Goal: Information Seeking & Learning: Learn about a topic

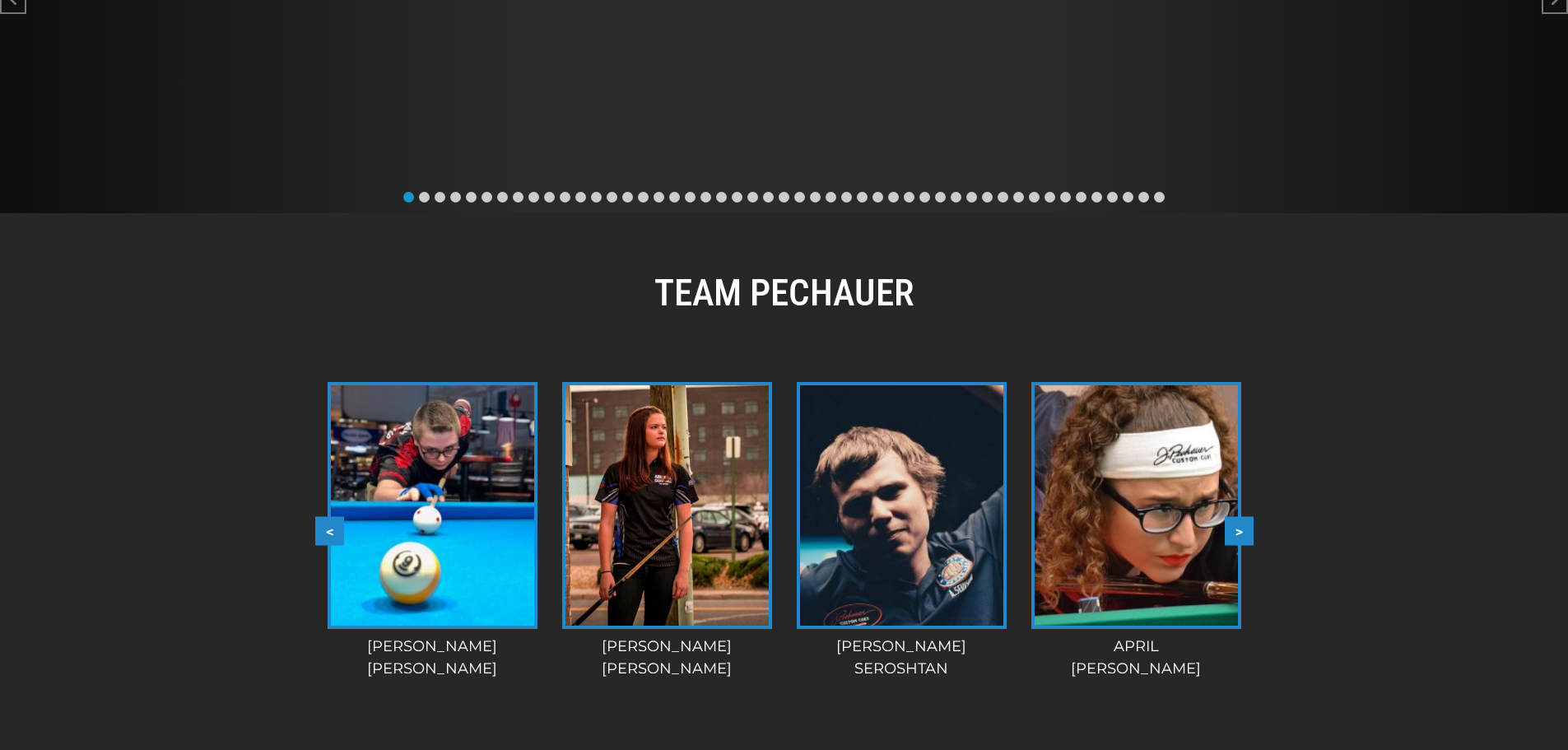
scroll to position [1176, 0]
click at [1245, 516] on button ">" at bounding box center [1238, 530] width 29 height 29
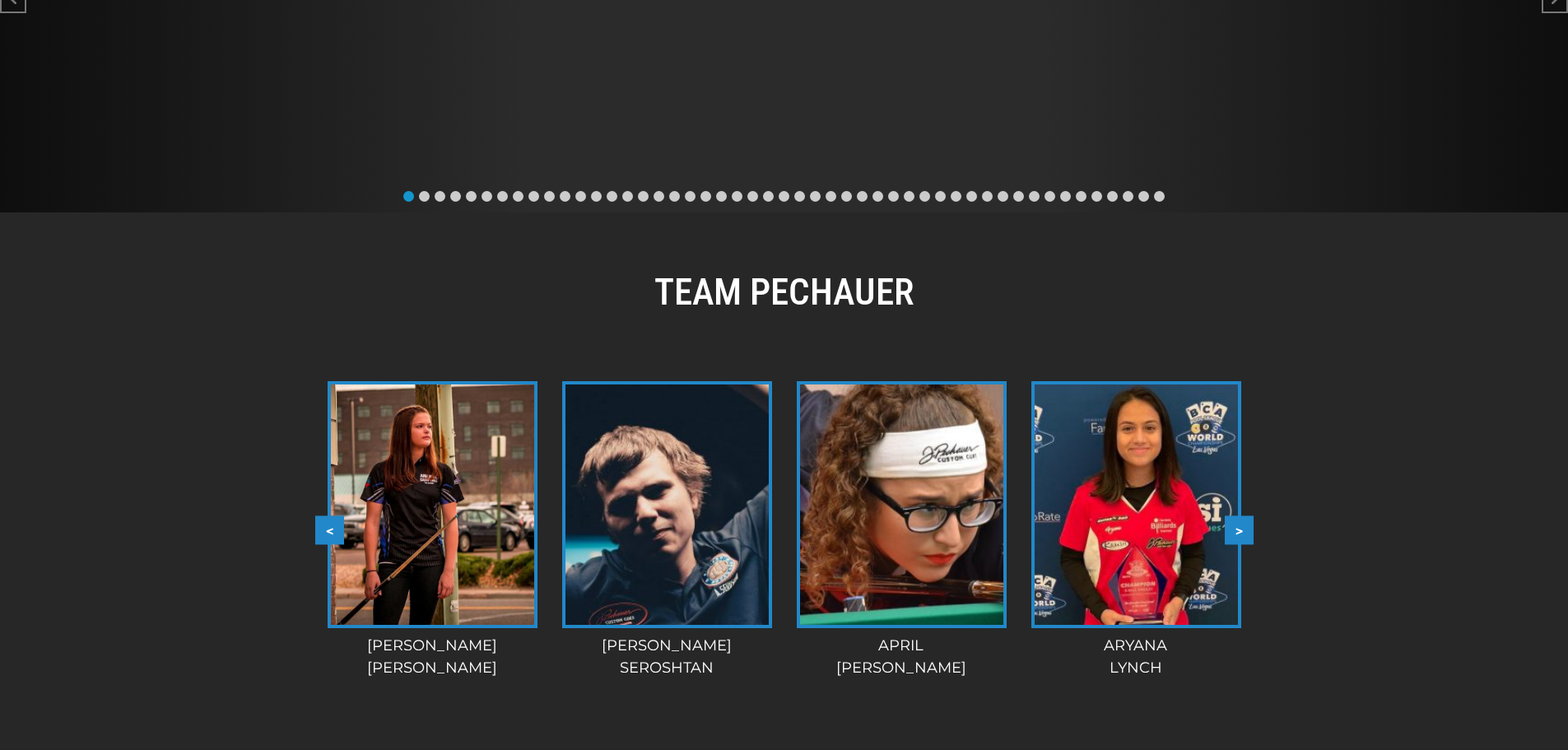
click at [1245, 516] on button ">" at bounding box center [1238, 530] width 29 height 29
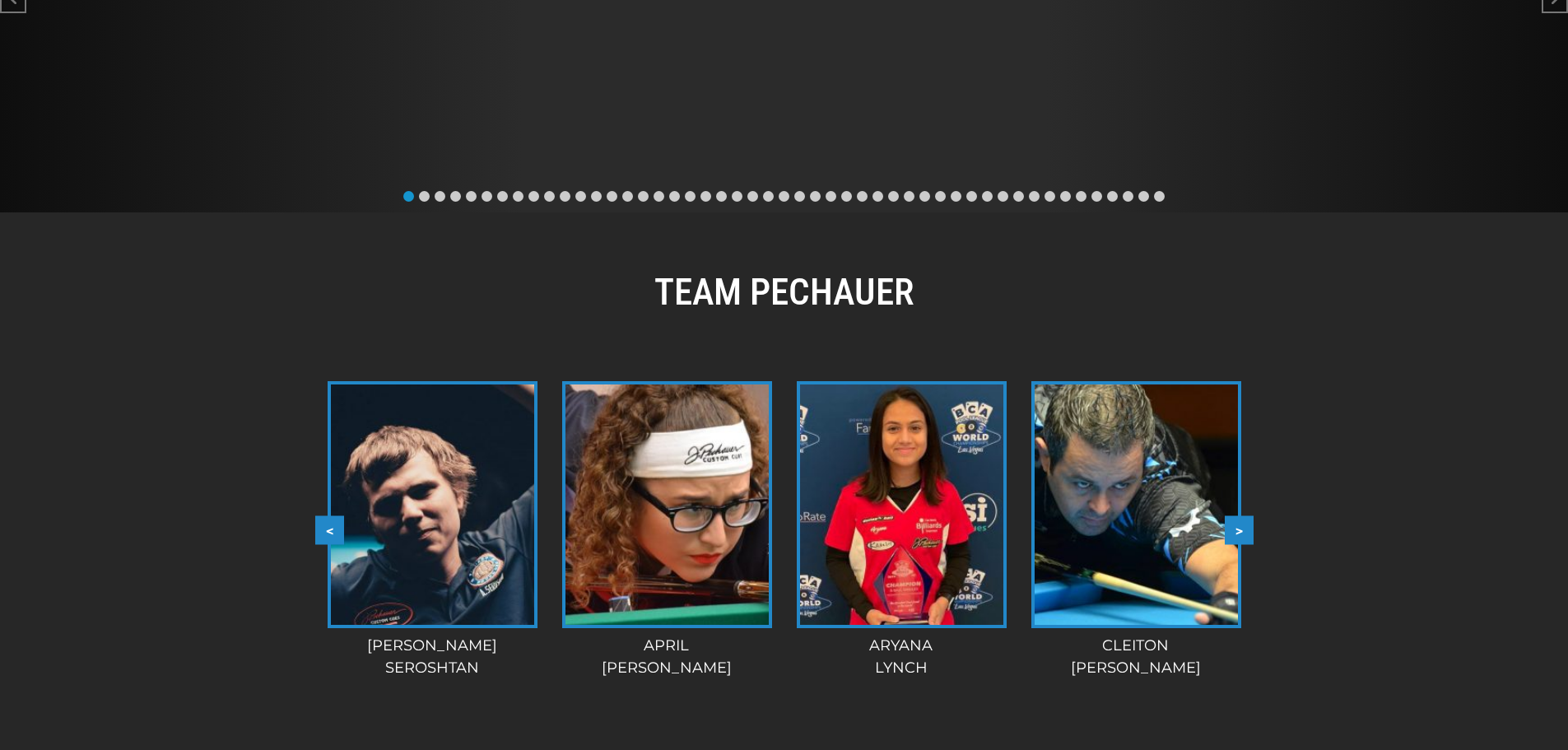
click at [1245, 516] on button ">" at bounding box center [1238, 530] width 29 height 29
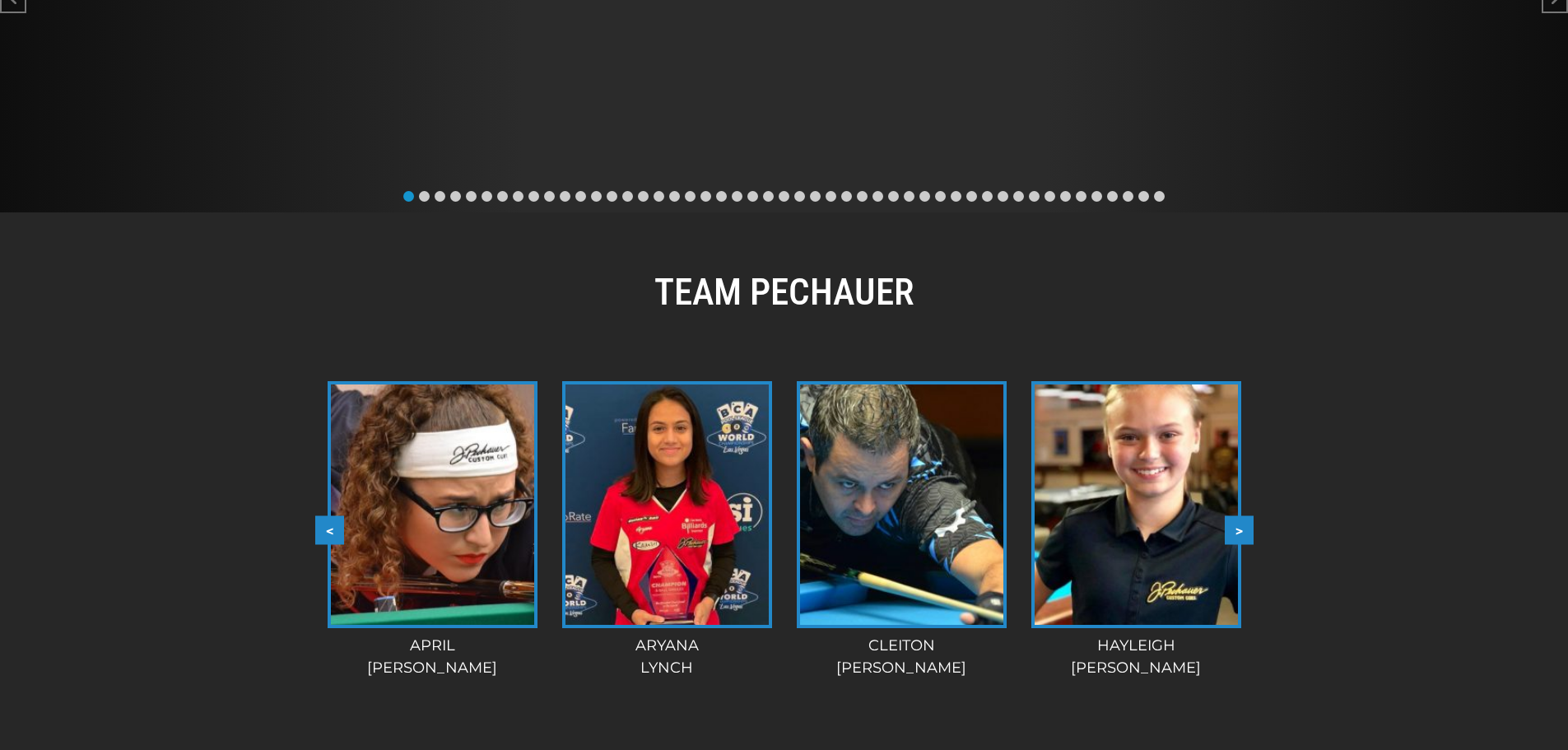
click at [1245, 516] on button ">" at bounding box center [1238, 530] width 29 height 29
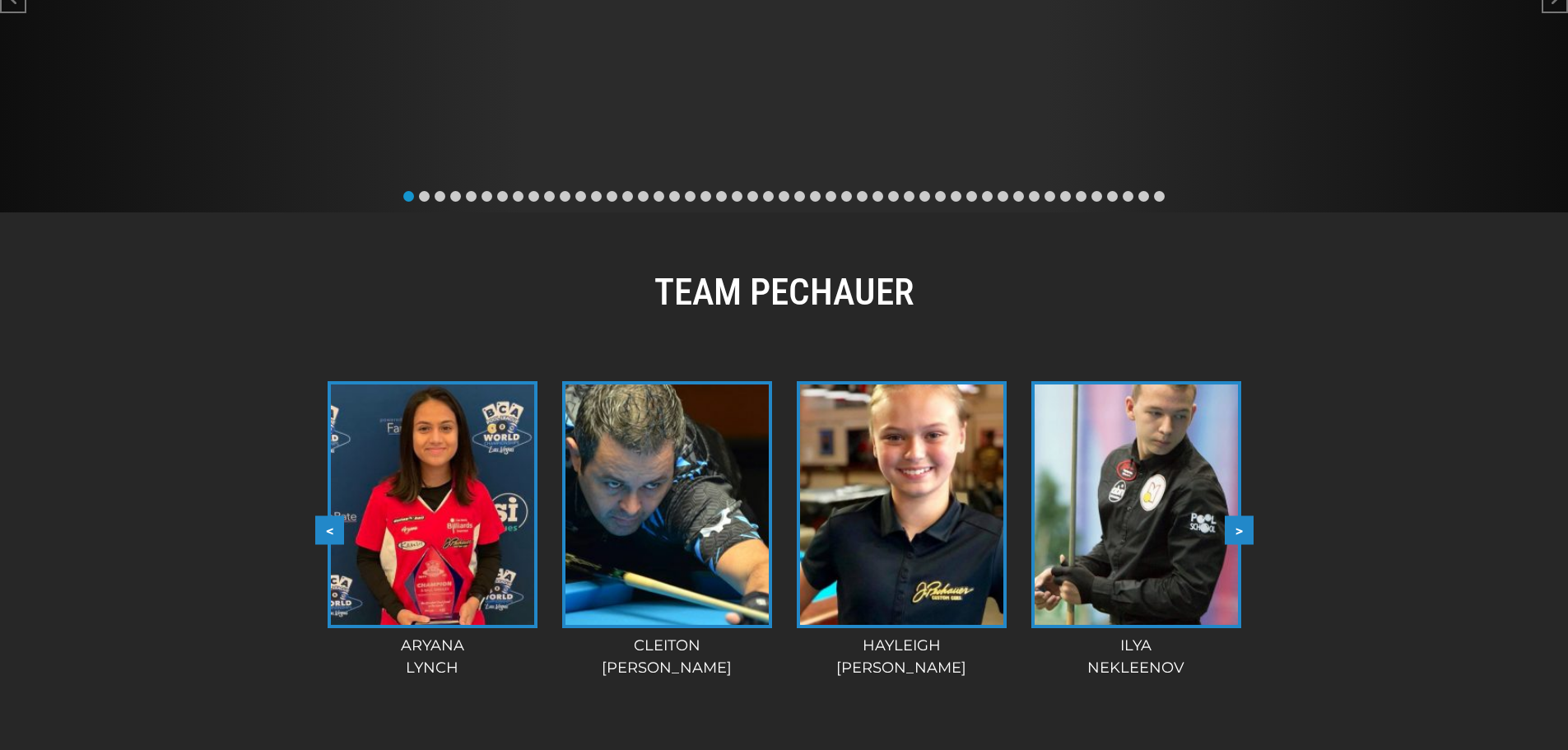
click at [1245, 516] on button ">" at bounding box center [1238, 530] width 29 height 29
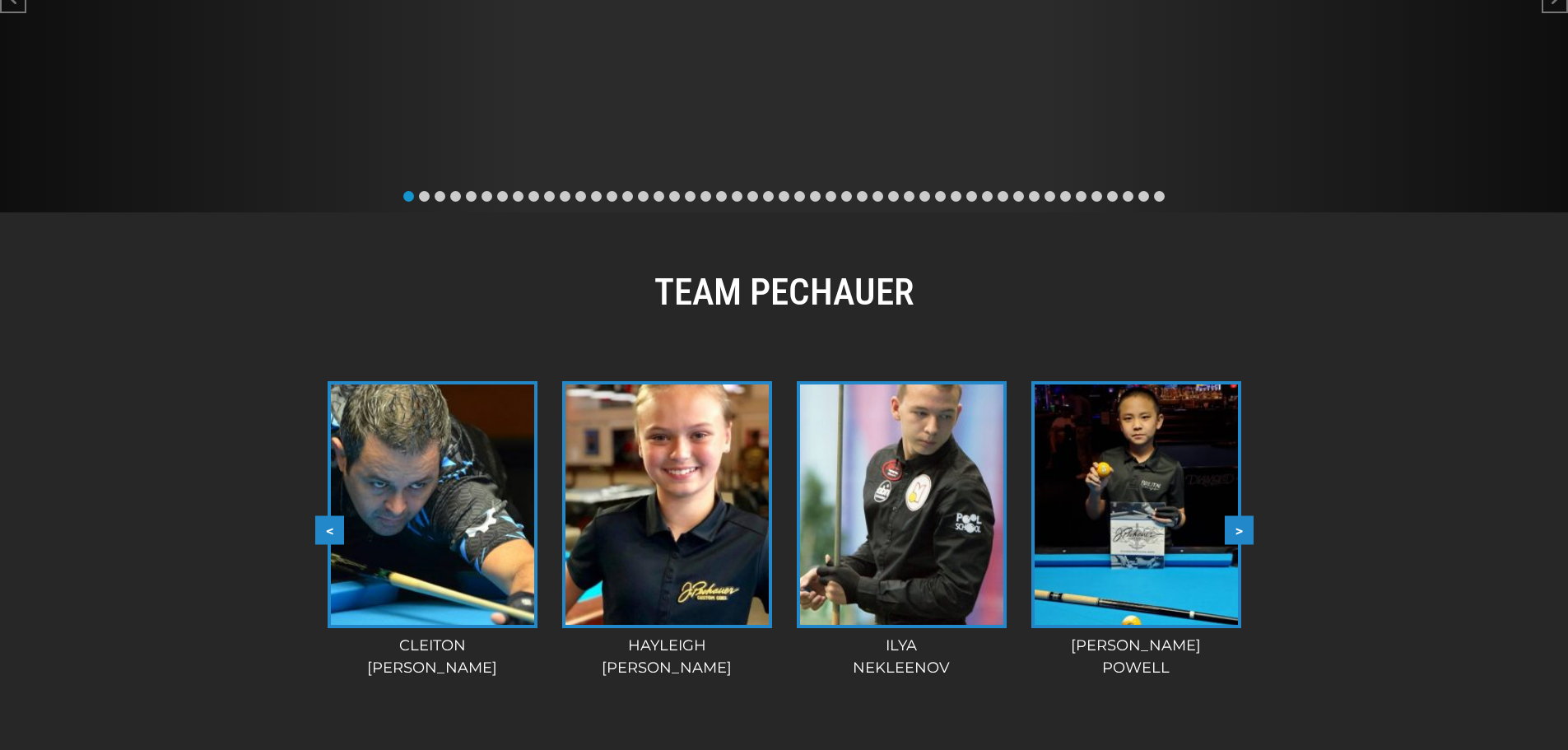
click at [1245, 516] on button ">" at bounding box center [1238, 530] width 29 height 29
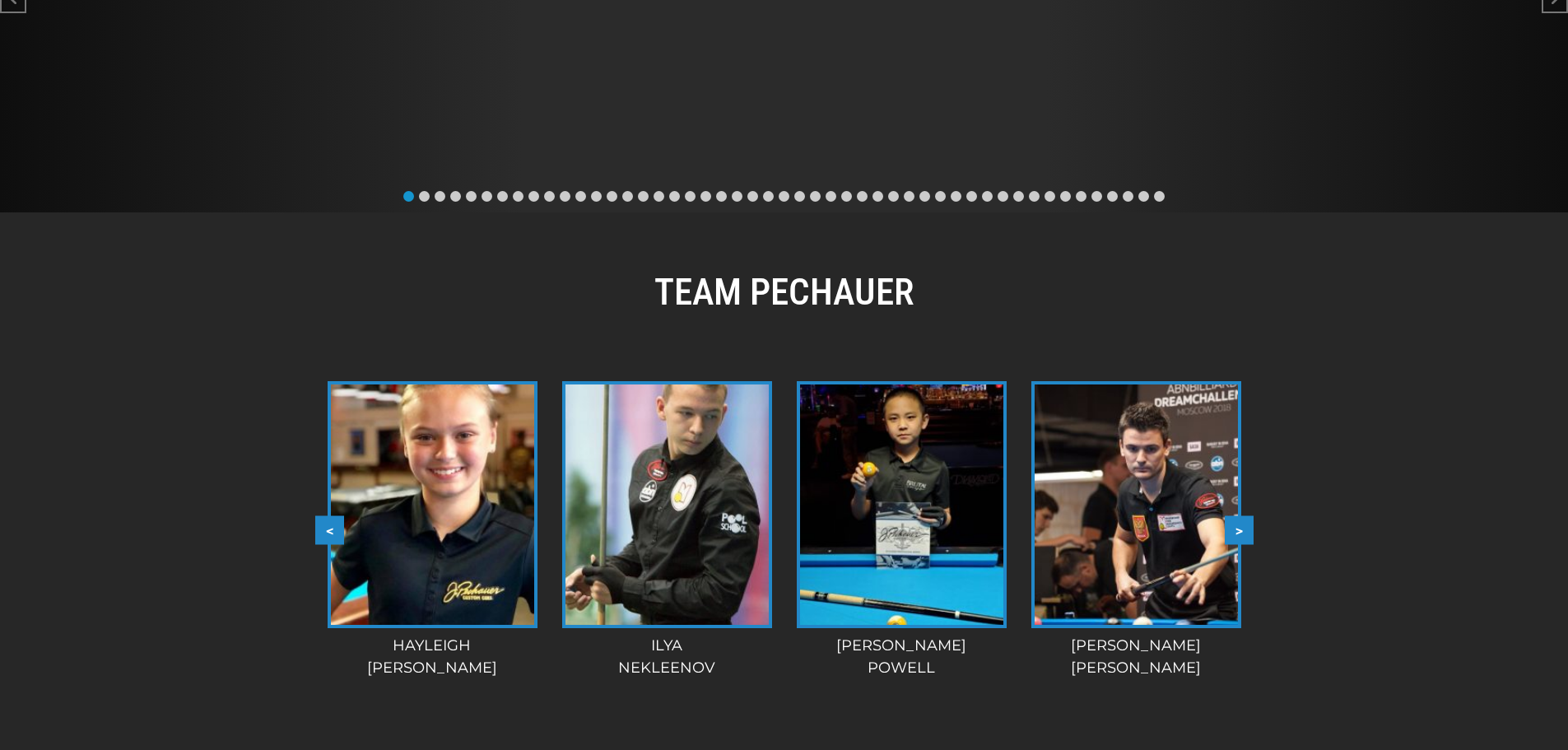
click at [1245, 516] on button ">" at bounding box center [1238, 530] width 29 height 29
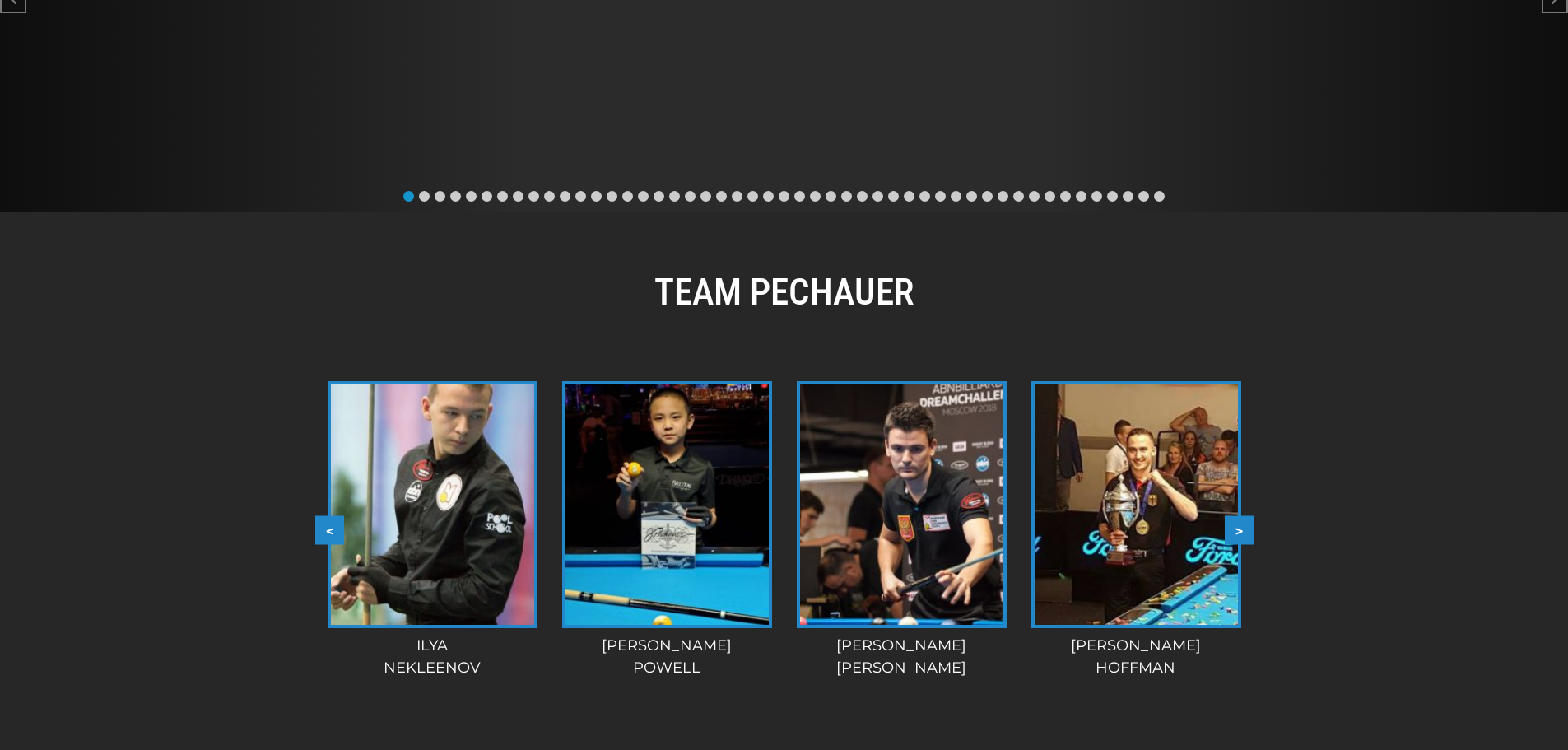
click at [1245, 516] on button ">" at bounding box center [1238, 530] width 29 height 29
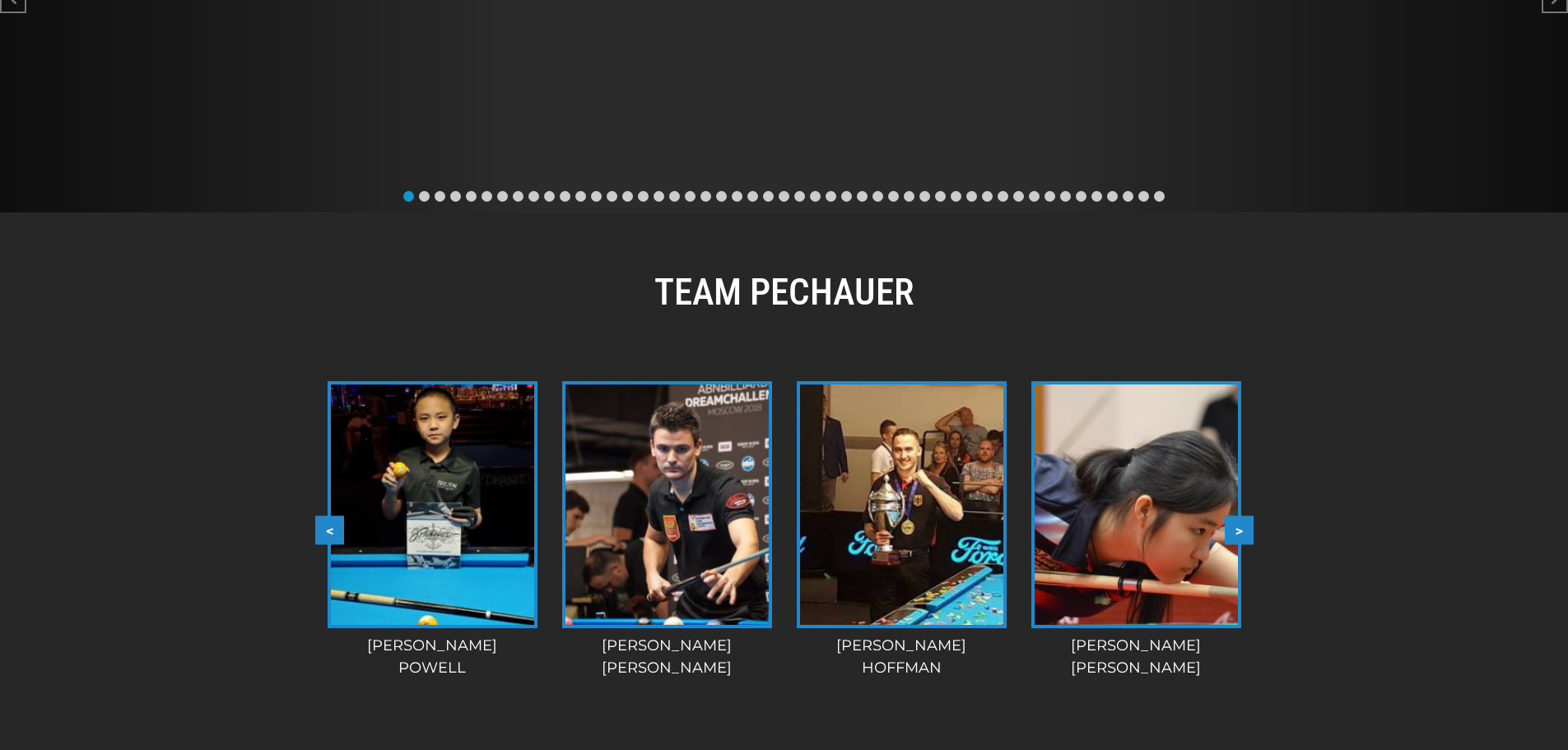
click at [1245, 516] on button ">" at bounding box center [1238, 530] width 29 height 29
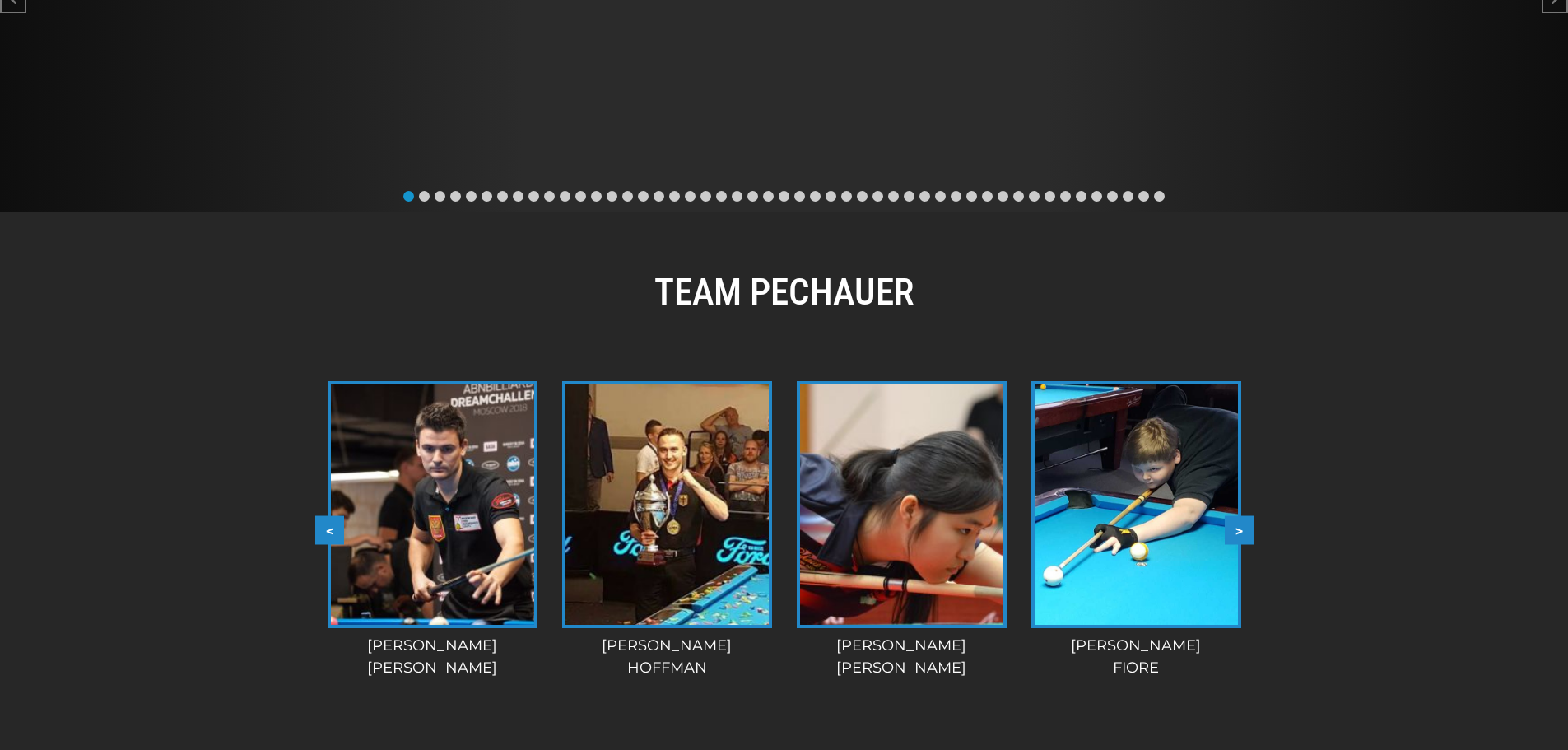
click at [1245, 516] on button ">" at bounding box center [1238, 530] width 29 height 29
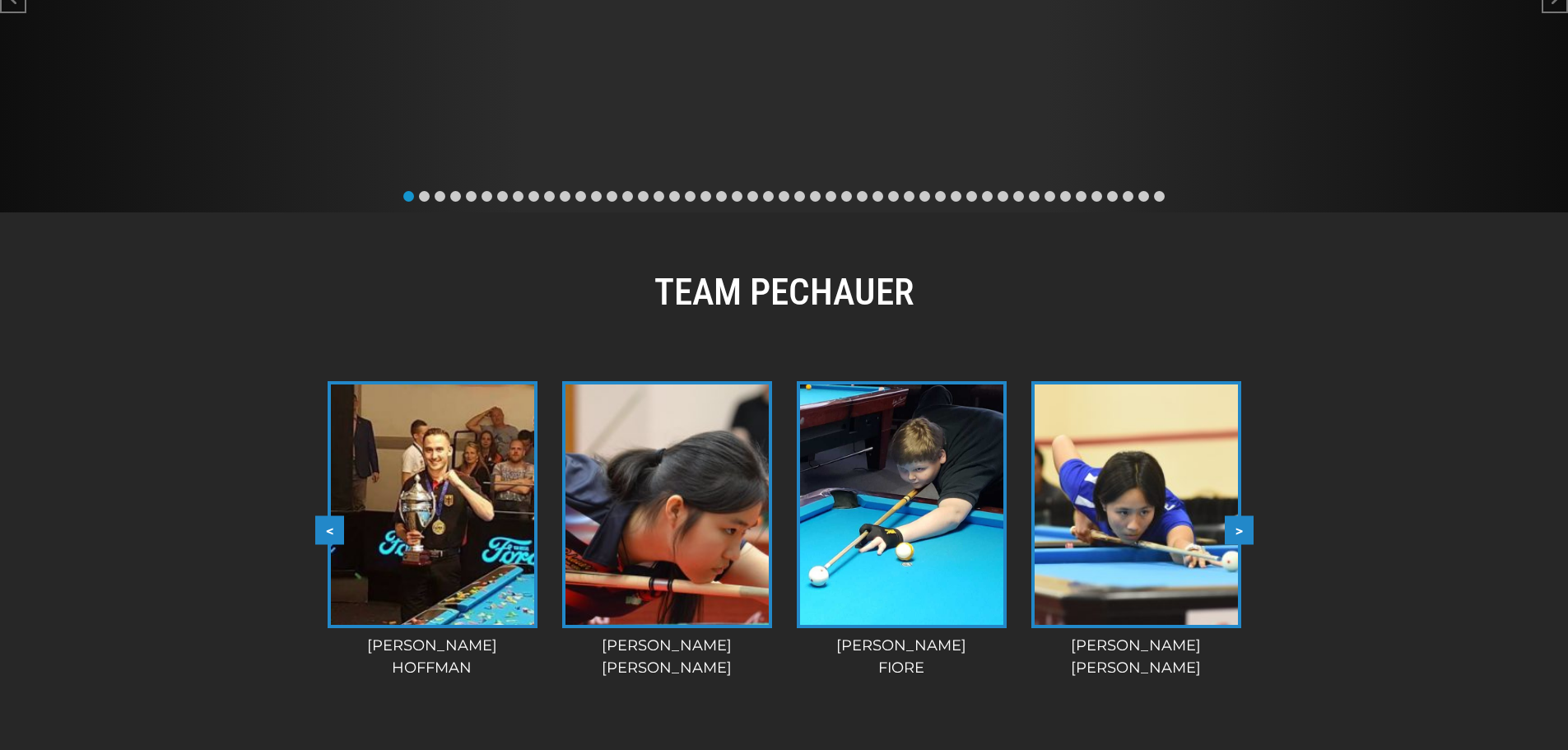
click at [1245, 516] on button ">" at bounding box center [1238, 530] width 29 height 29
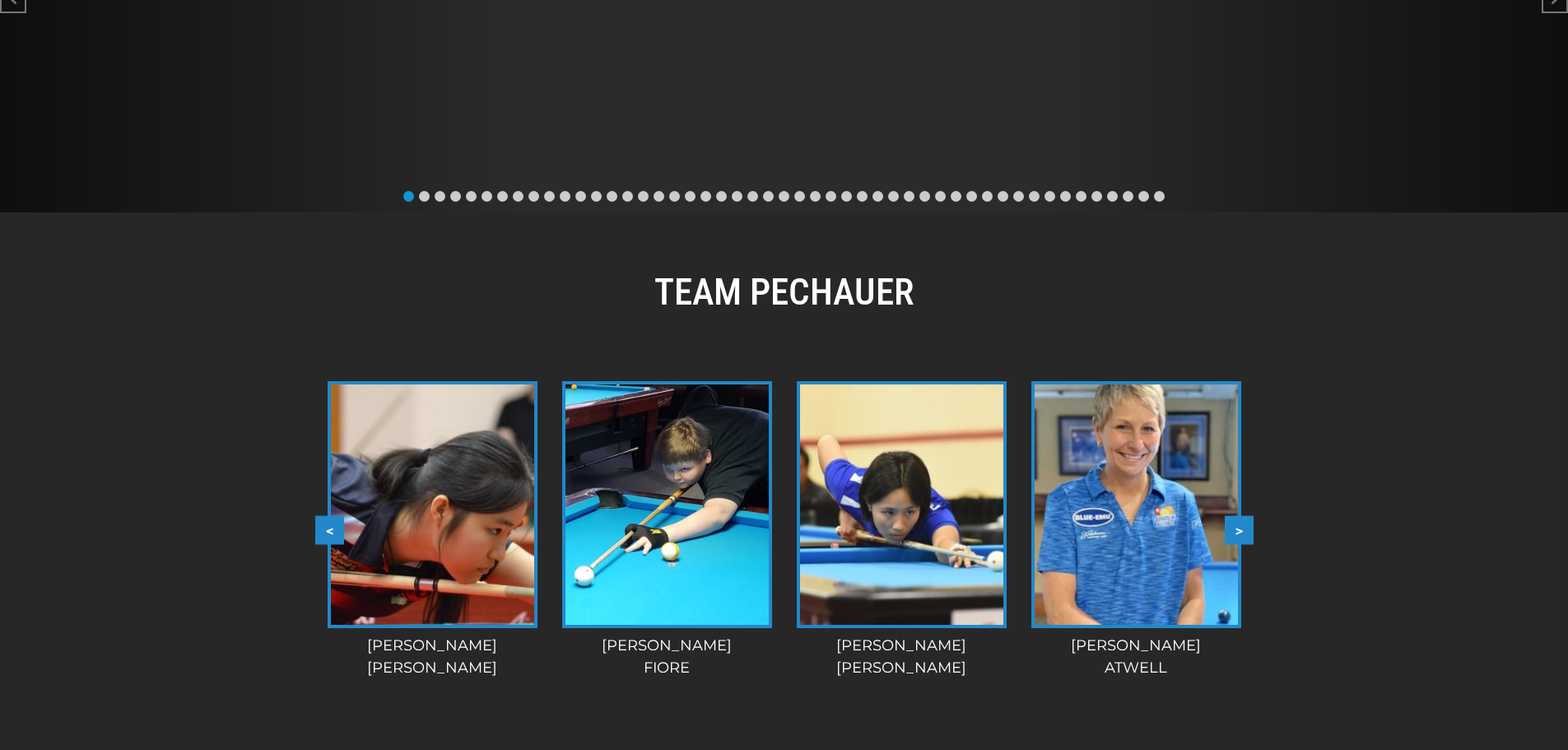
click at [1245, 516] on button ">" at bounding box center [1238, 530] width 29 height 29
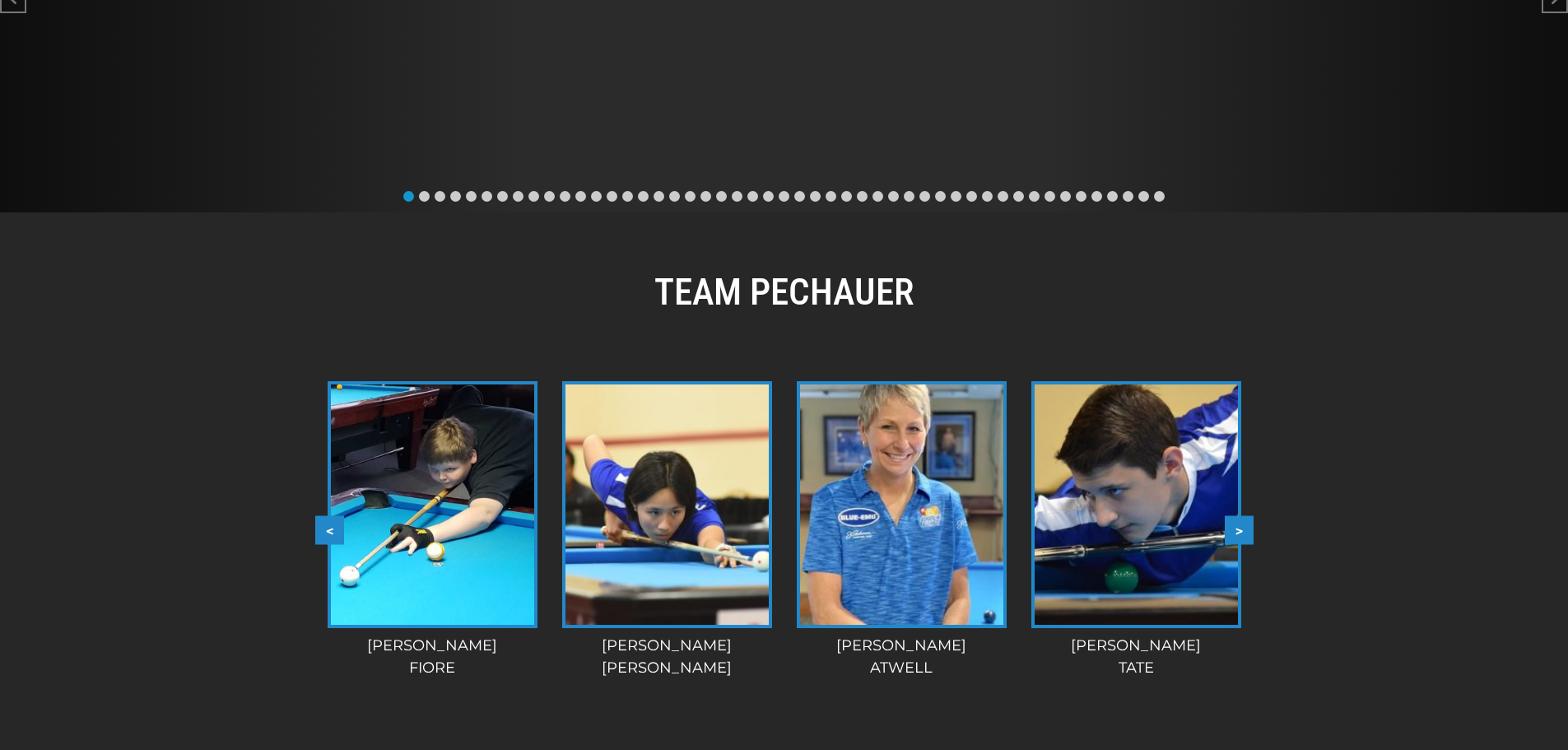
click at [1245, 516] on button ">" at bounding box center [1238, 530] width 29 height 29
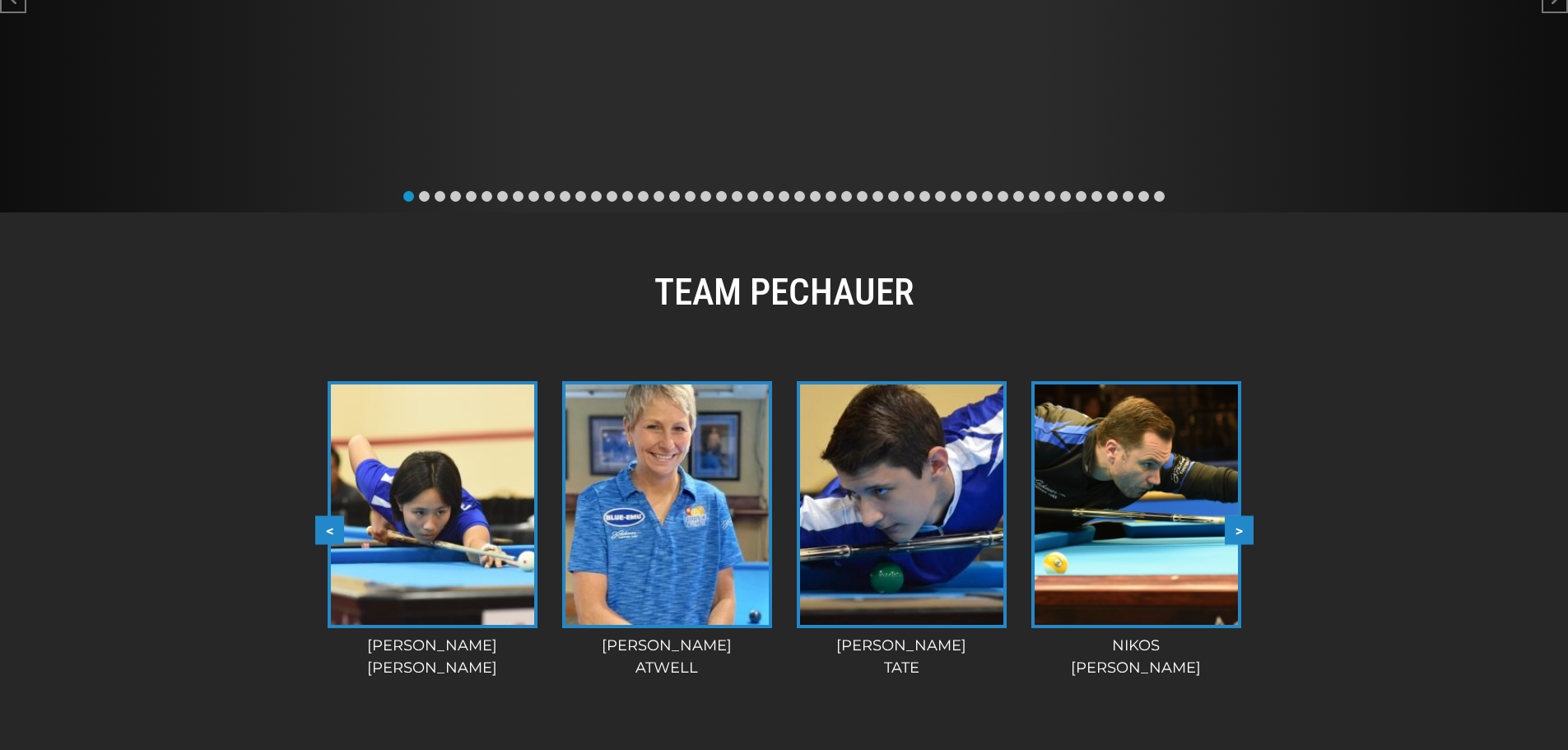
click at [1245, 516] on button ">" at bounding box center [1238, 530] width 29 height 29
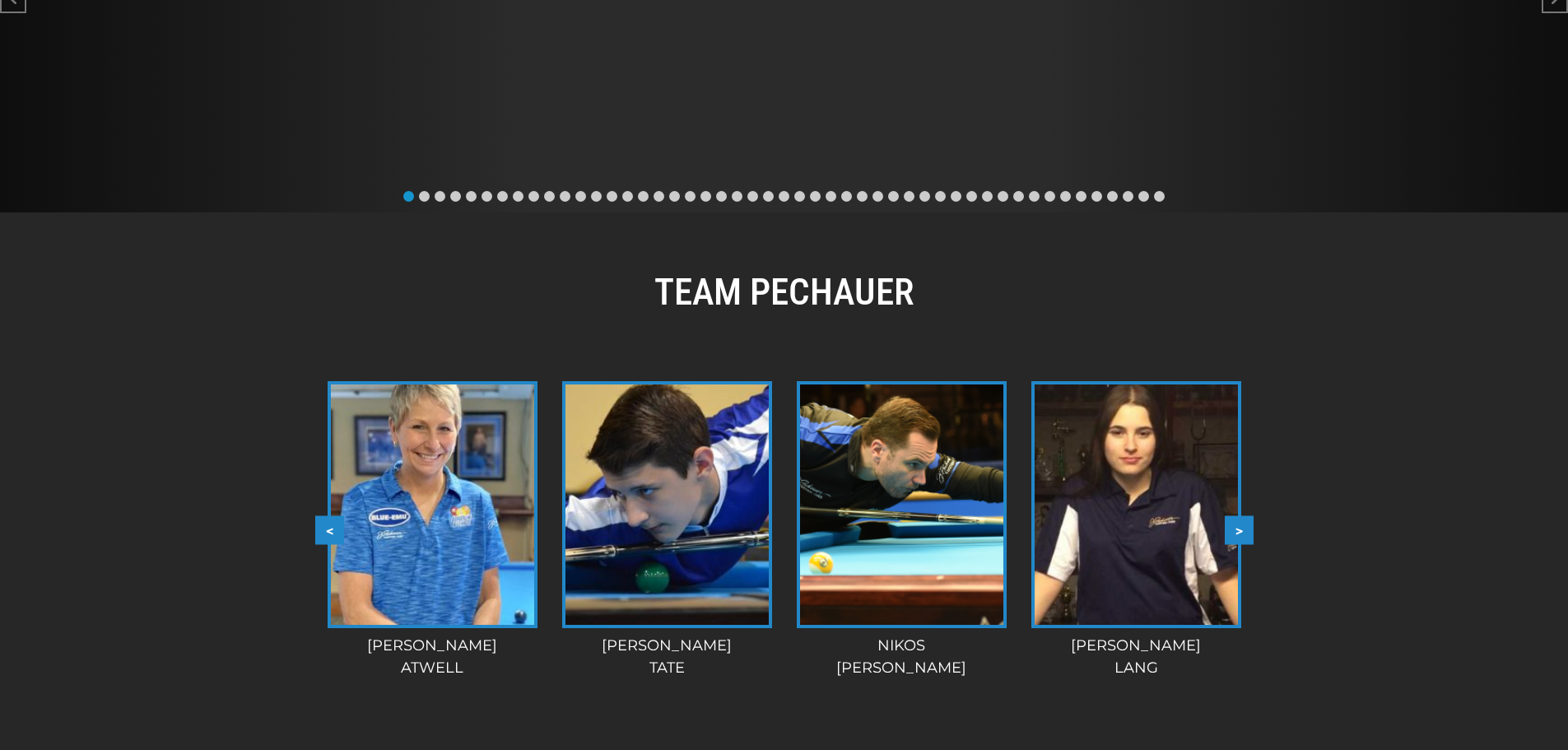
click at [1245, 516] on button ">" at bounding box center [1238, 530] width 29 height 29
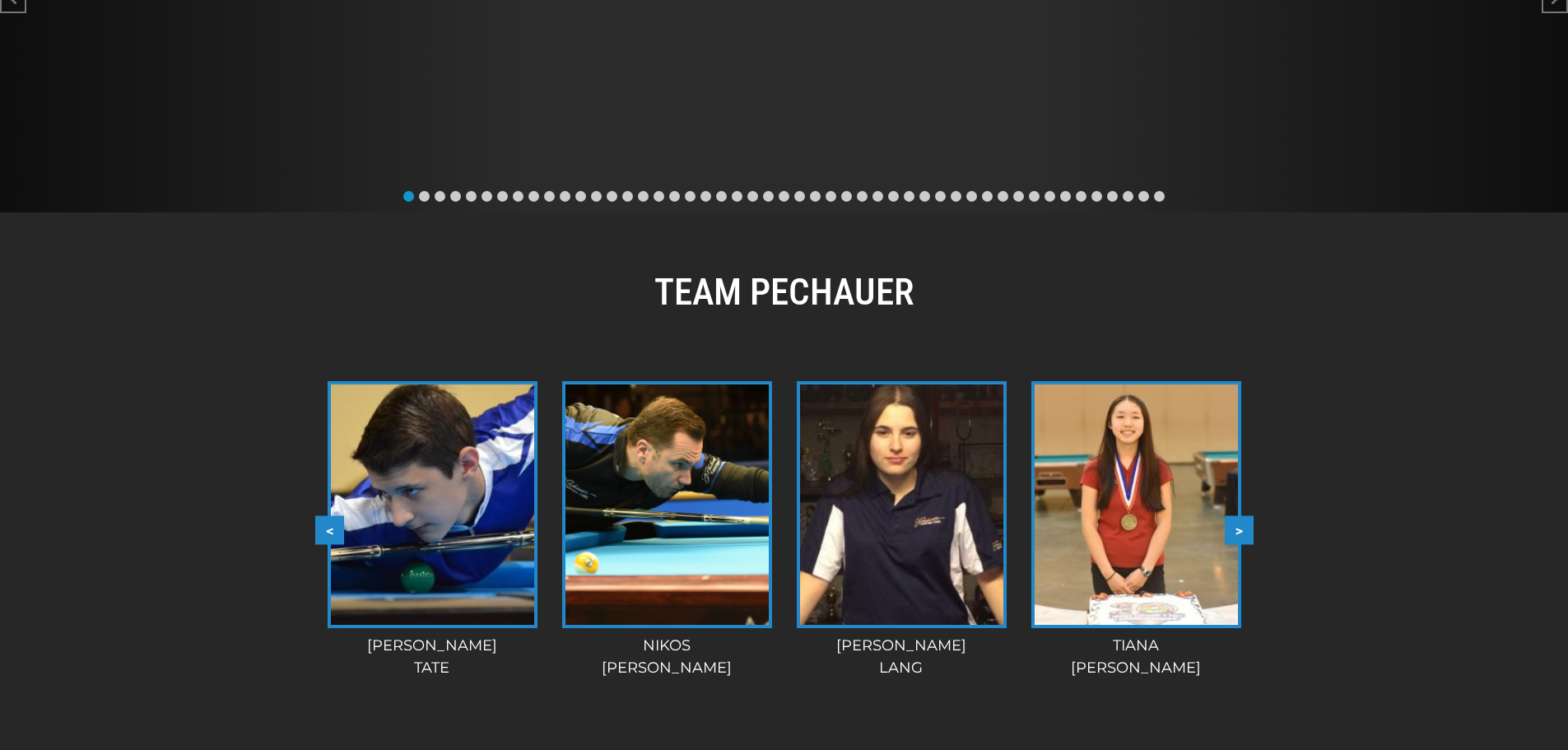
click at [1245, 516] on button ">" at bounding box center [1238, 530] width 29 height 29
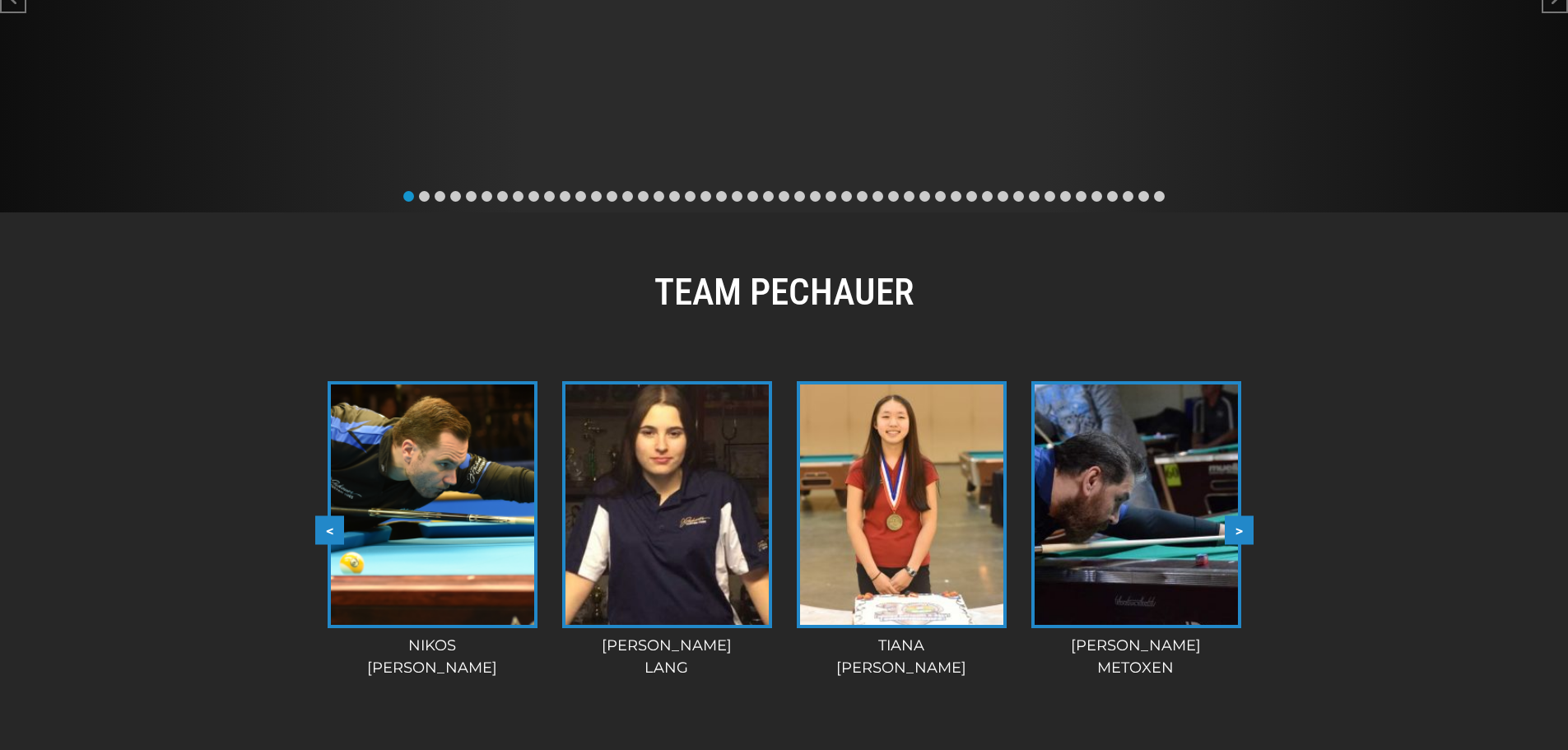
click at [1245, 516] on button ">" at bounding box center [1238, 530] width 29 height 29
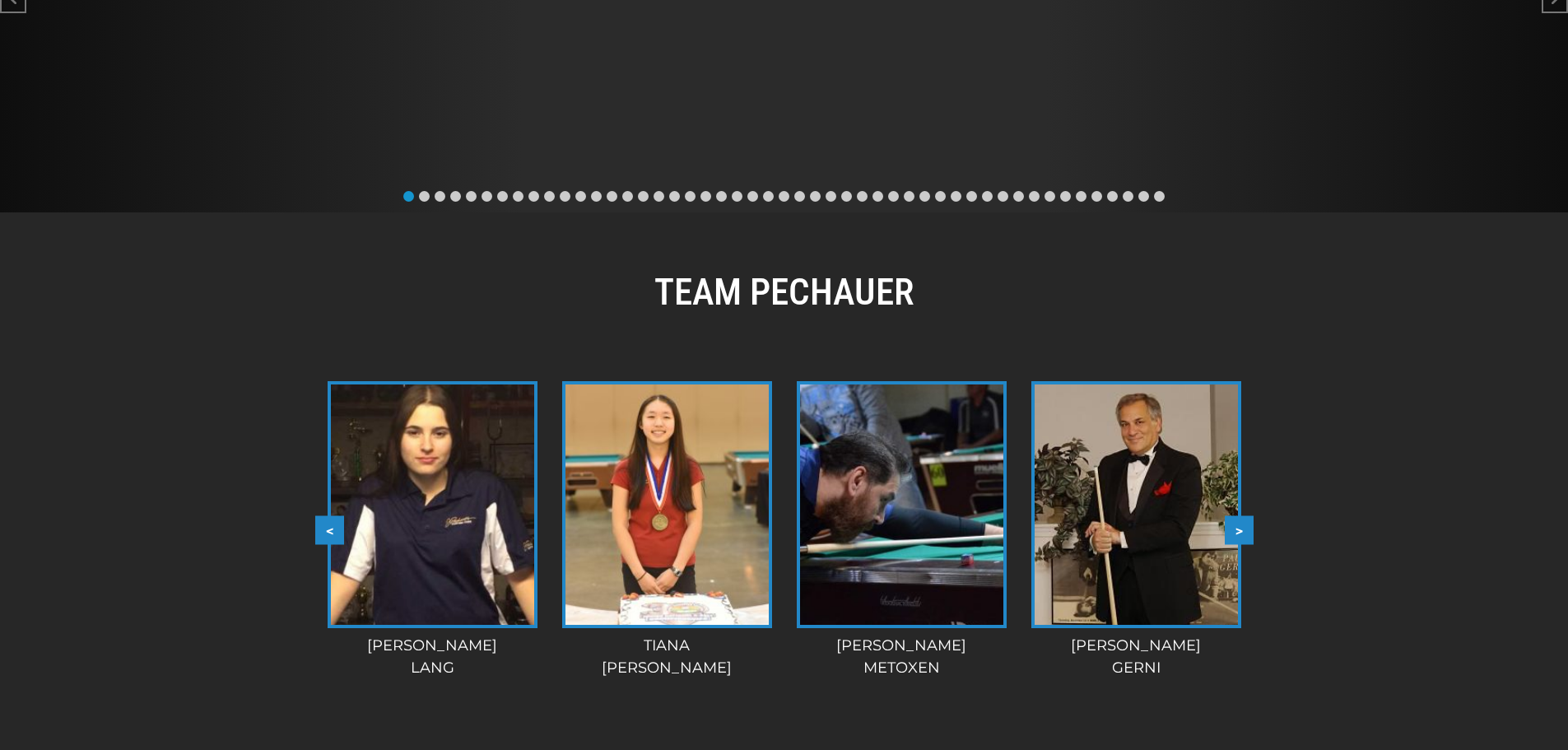
click at [1245, 516] on button ">" at bounding box center [1238, 530] width 29 height 29
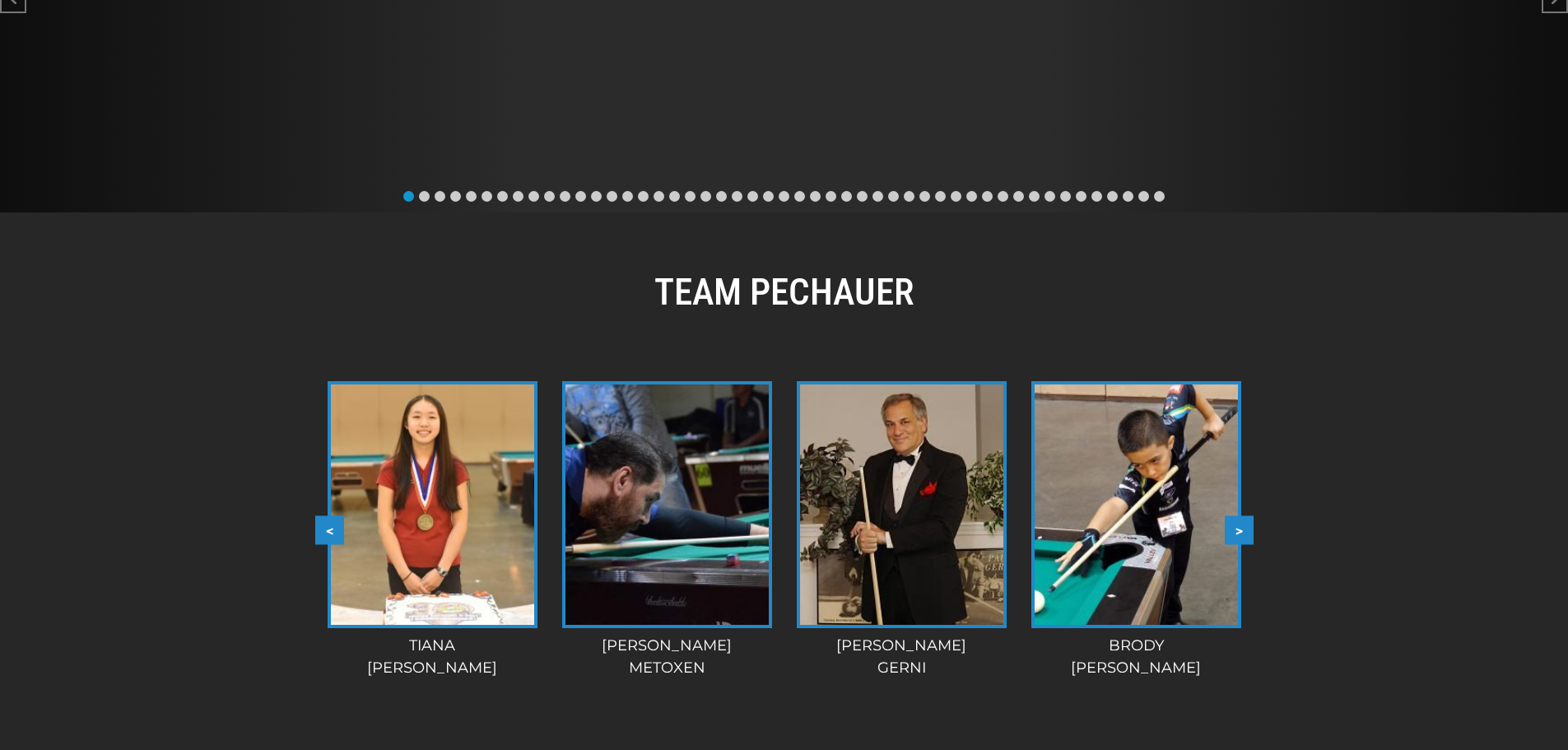
click at [1245, 516] on button ">" at bounding box center [1238, 530] width 29 height 29
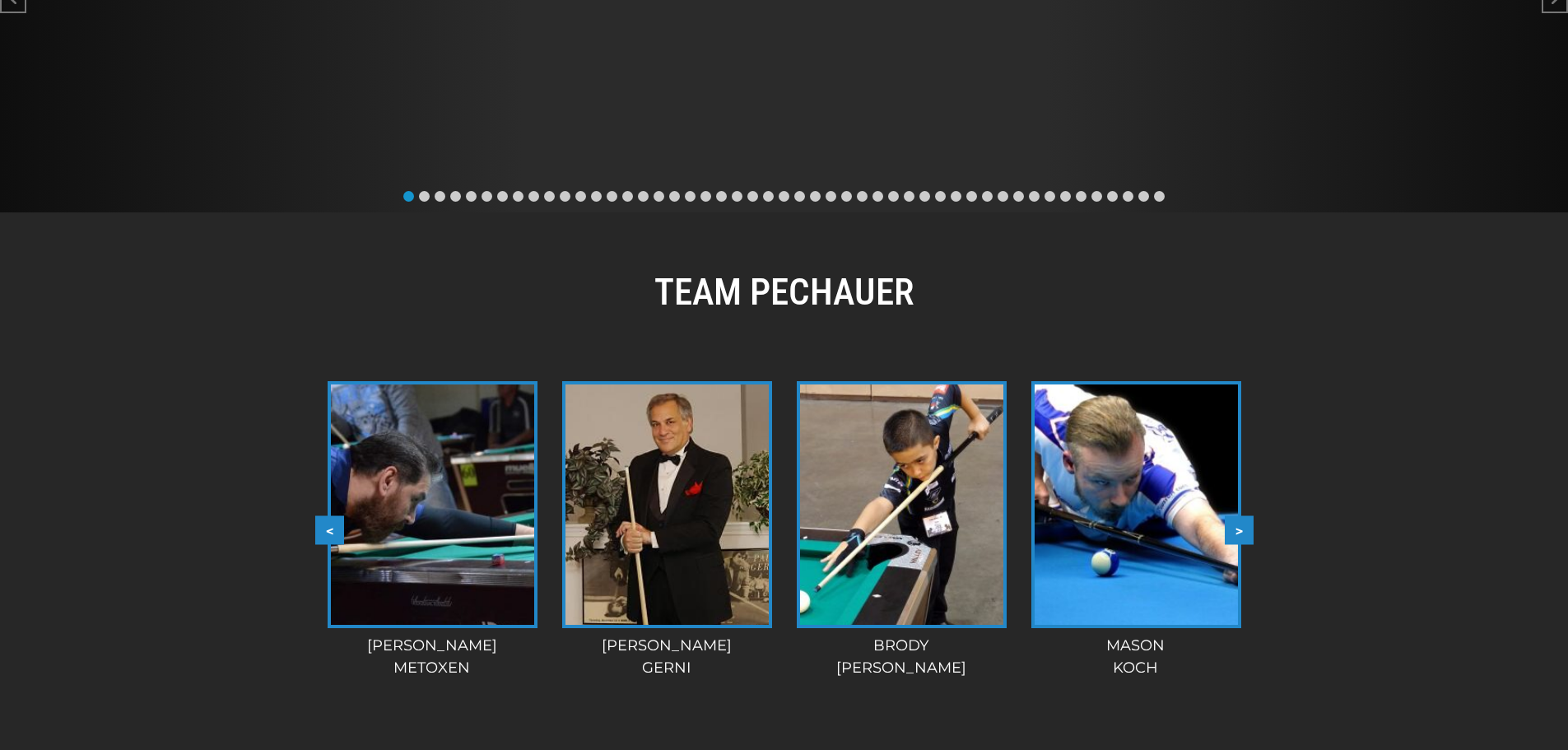
click at [1245, 516] on button ">" at bounding box center [1238, 530] width 29 height 29
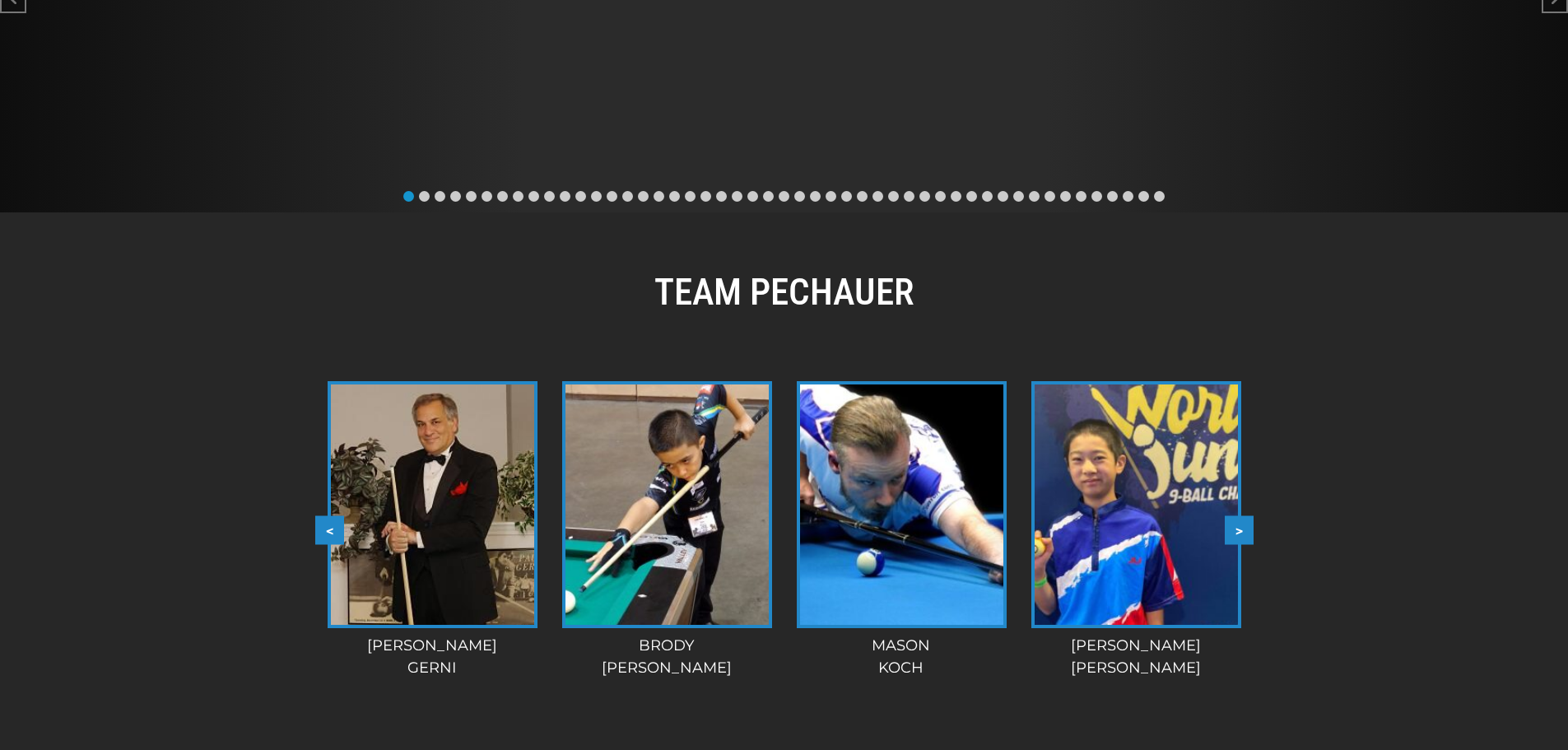
click at [1245, 516] on button ">" at bounding box center [1238, 530] width 29 height 29
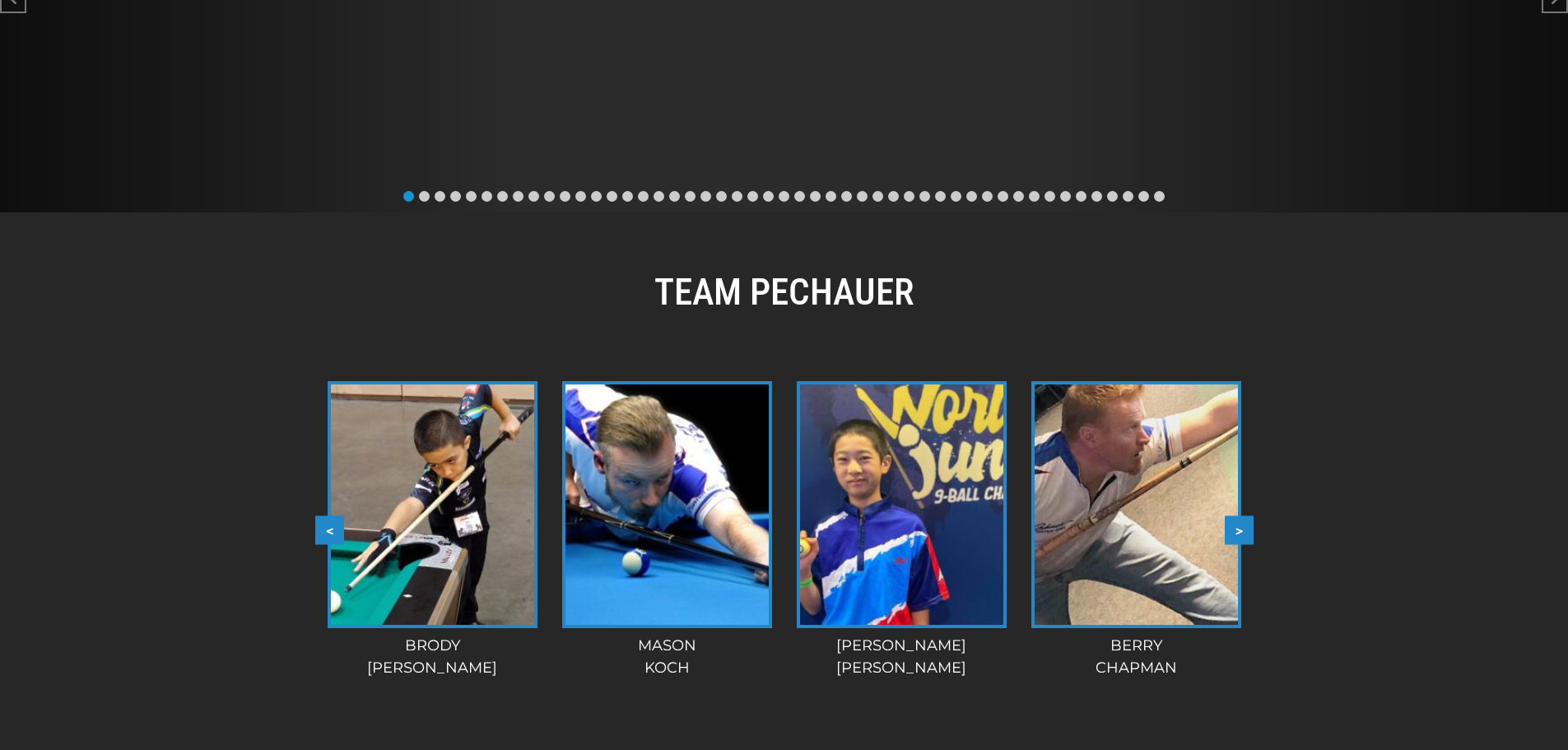
click at [1245, 516] on button ">" at bounding box center [1238, 530] width 29 height 29
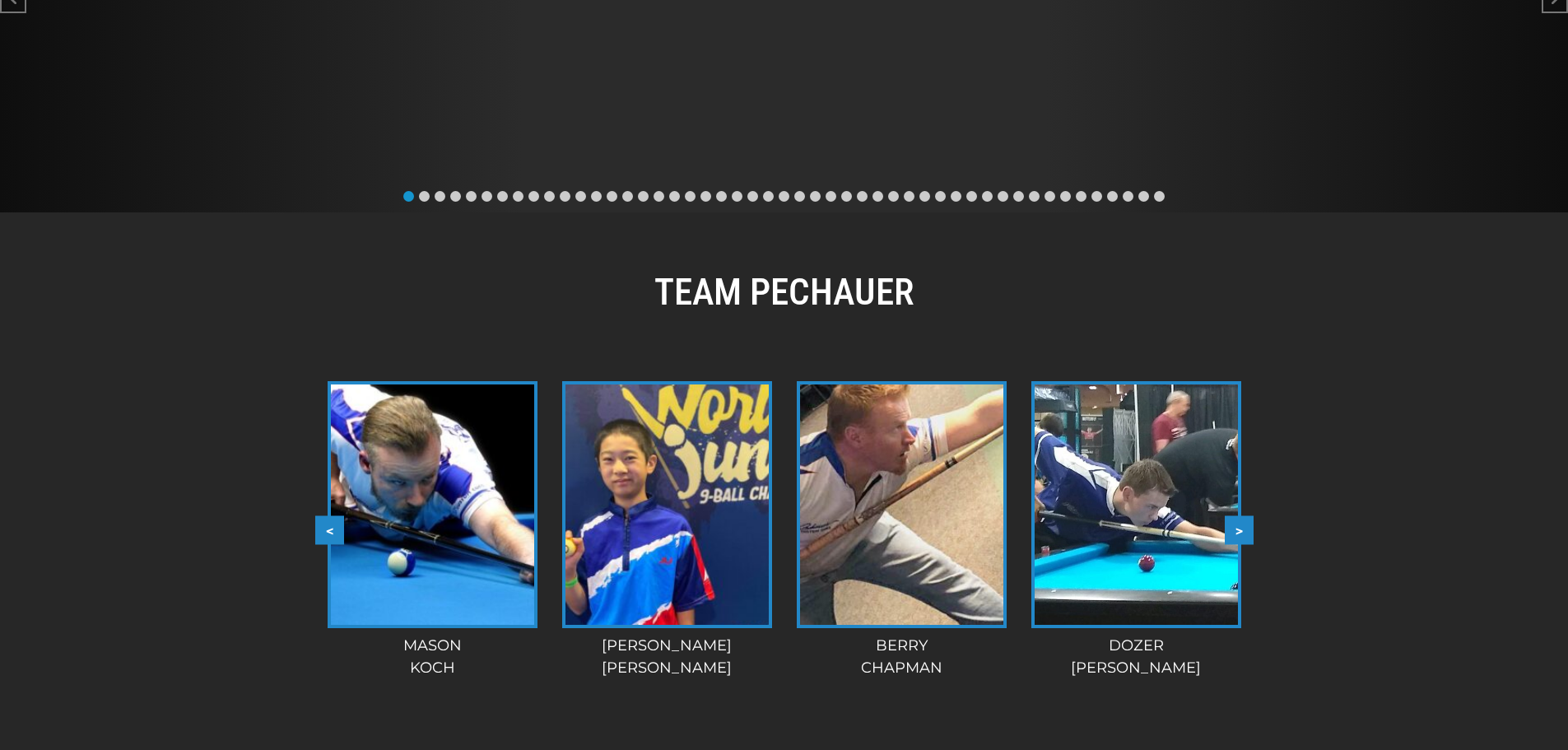
click at [1245, 516] on button ">" at bounding box center [1238, 530] width 29 height 29
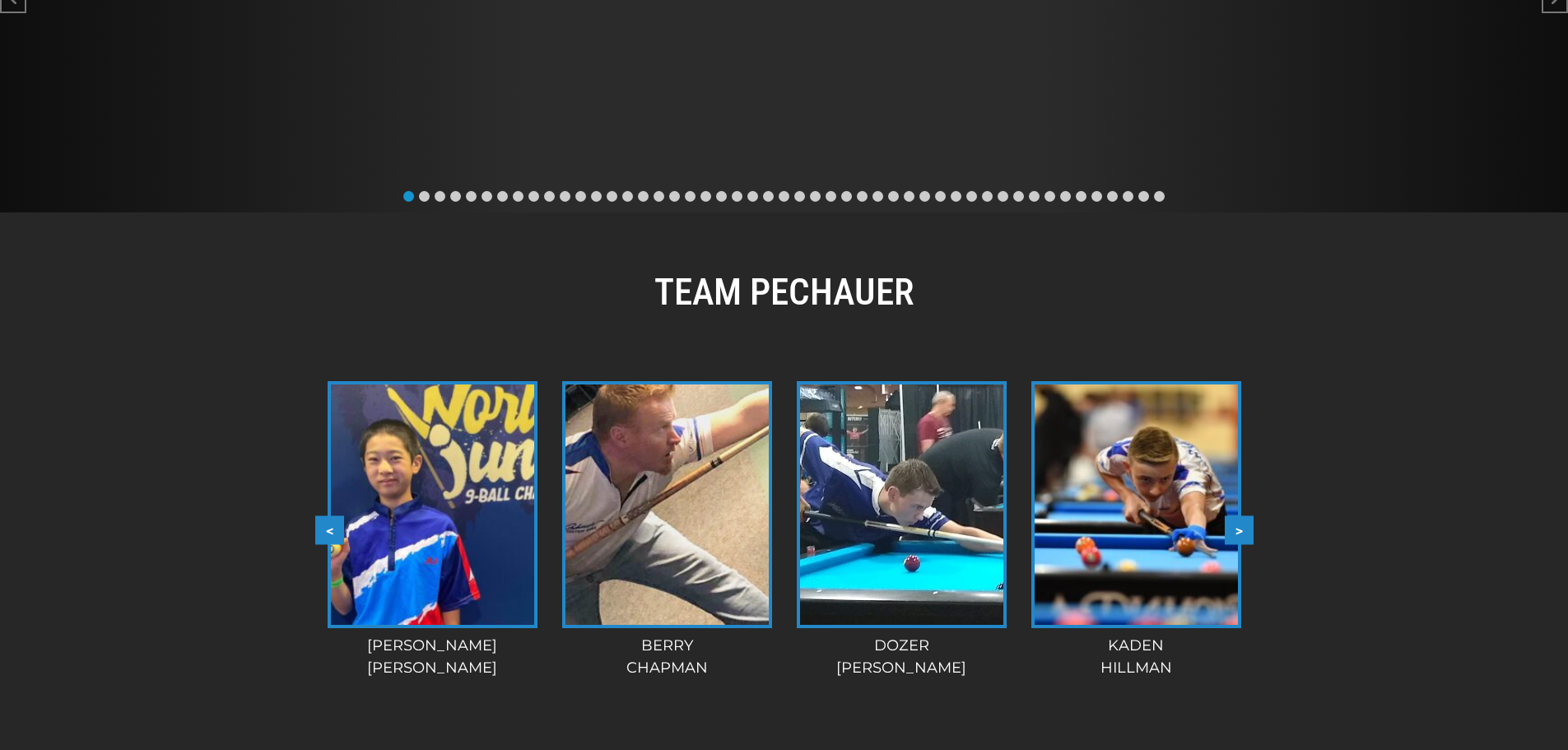
click at [1245, 516] on button ">" at bounding box center [1238, 530] width 29 height 29
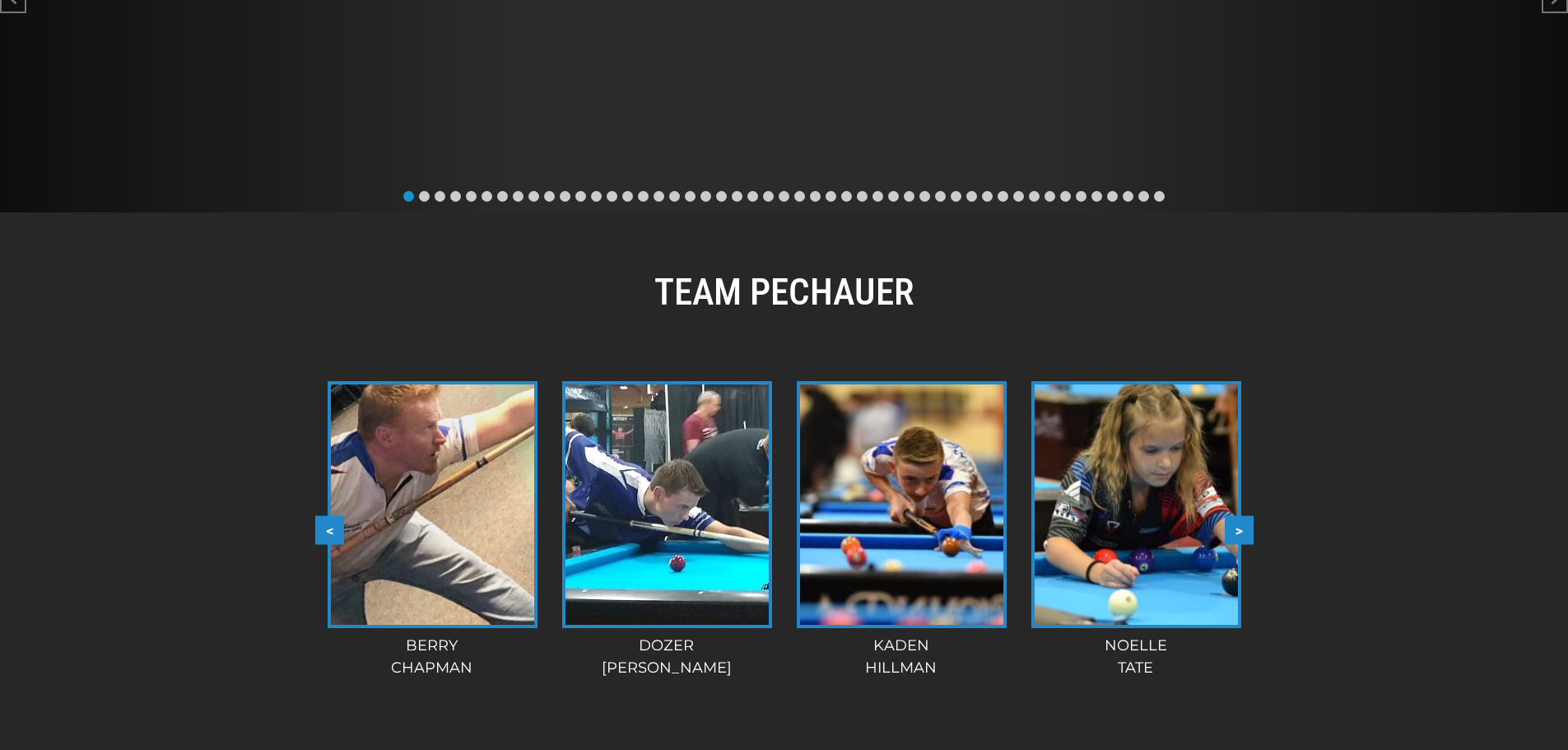
click at [1245, 516] on button ">" at bounding box center [1238, 530] width 29 height 29
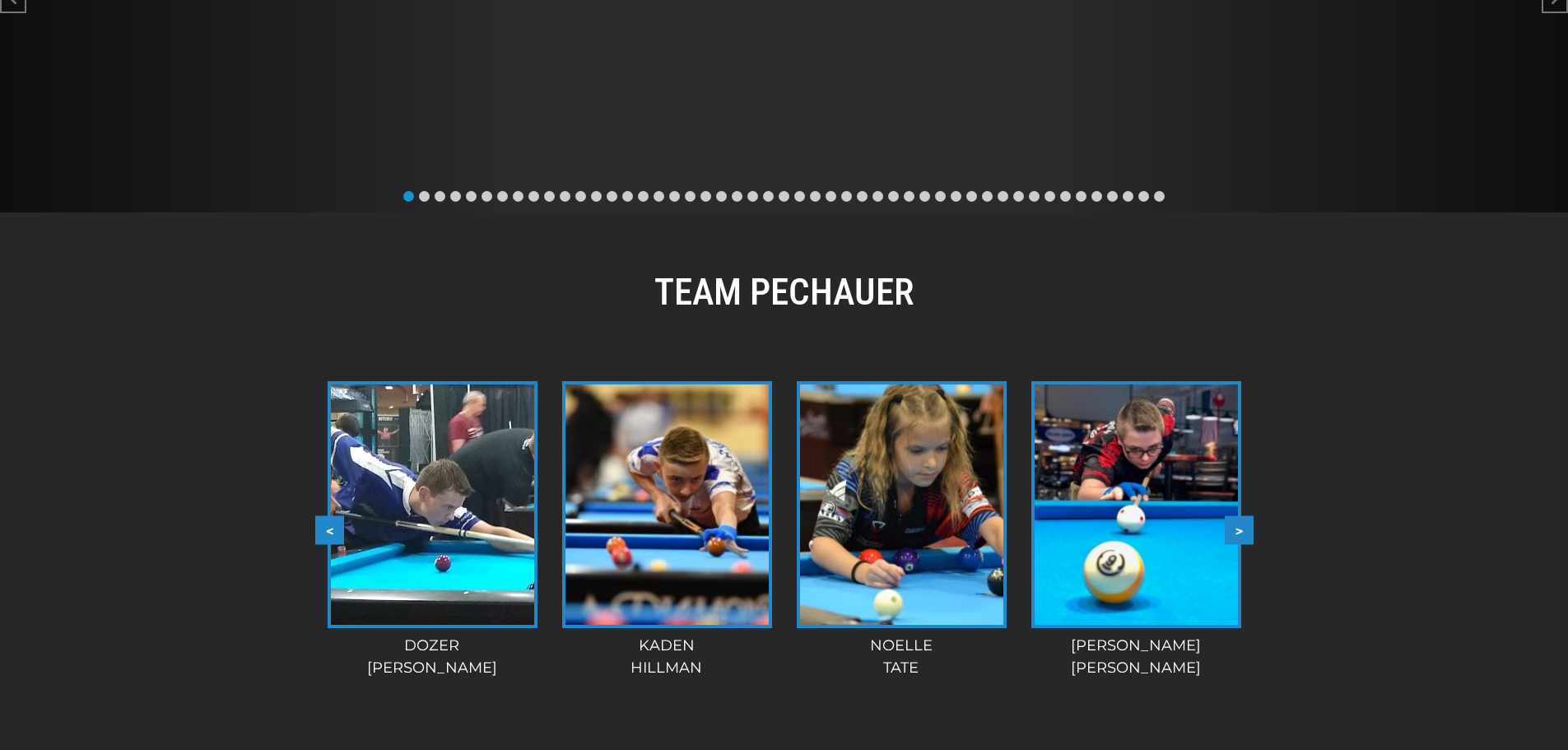
click at [1245, 516] on button ">" at bounding box center [1238, 530] width 29 height 29
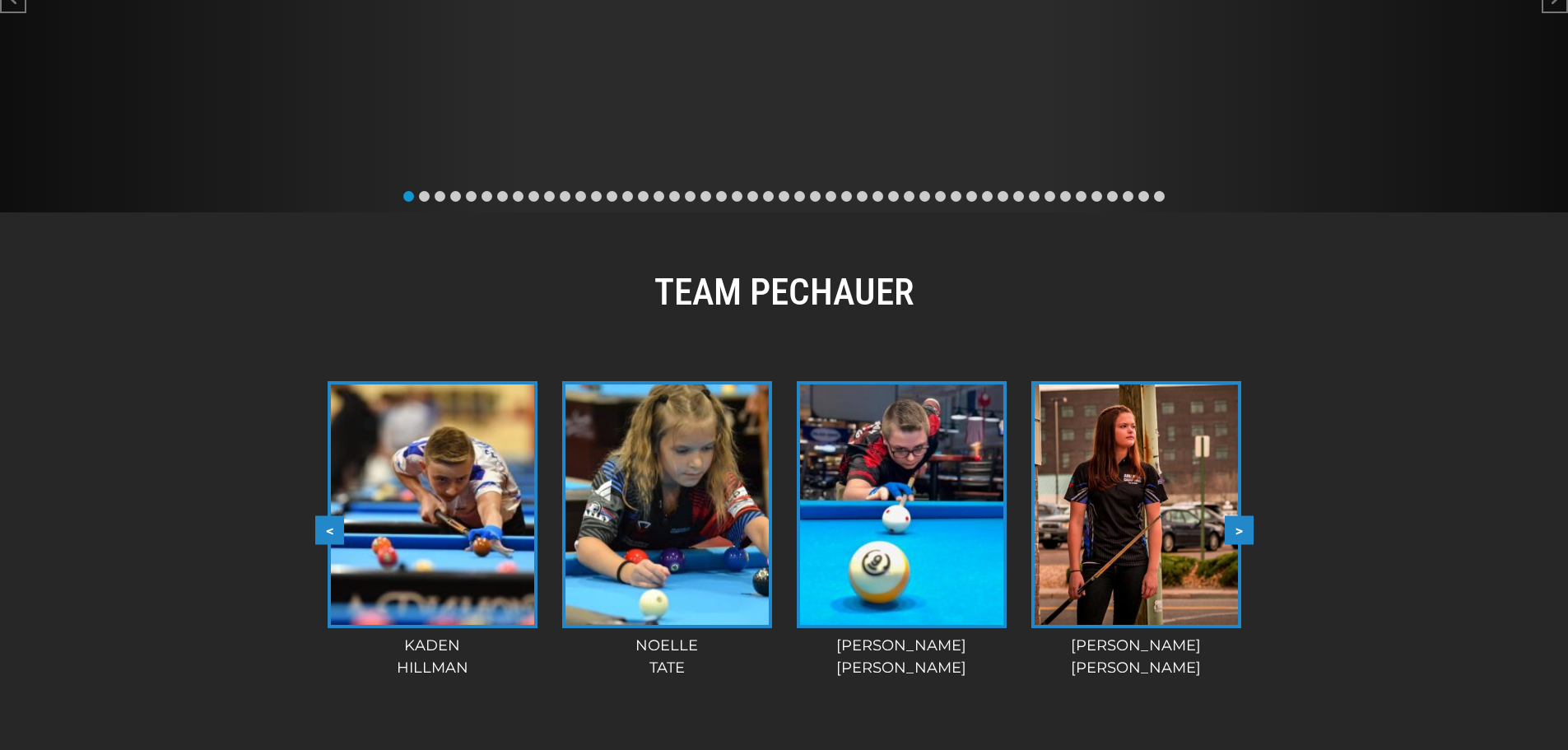
click at [1245, 516] on button ">" at bounding box center [1238, 530] width 29 height 29
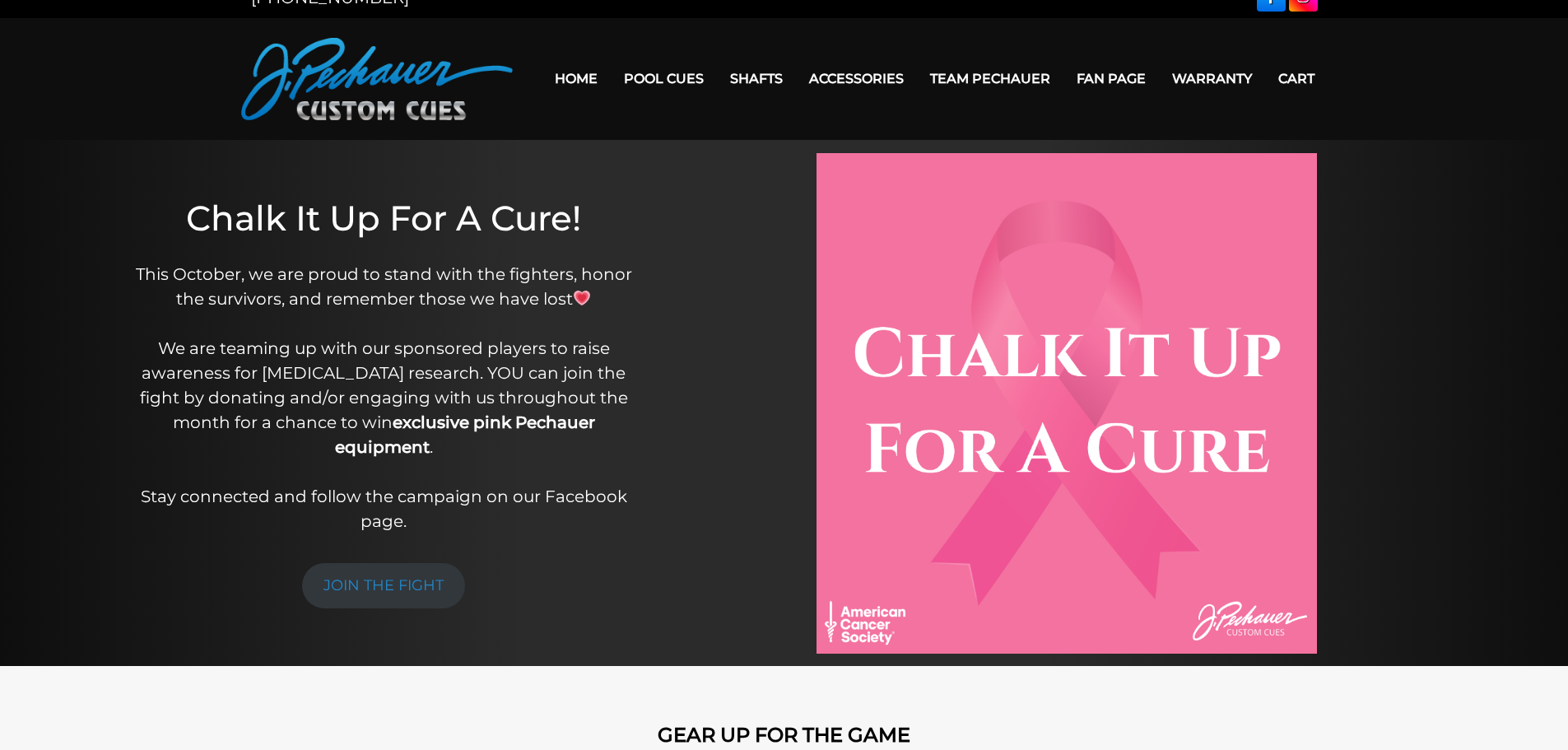
scroll to position [0, 0]
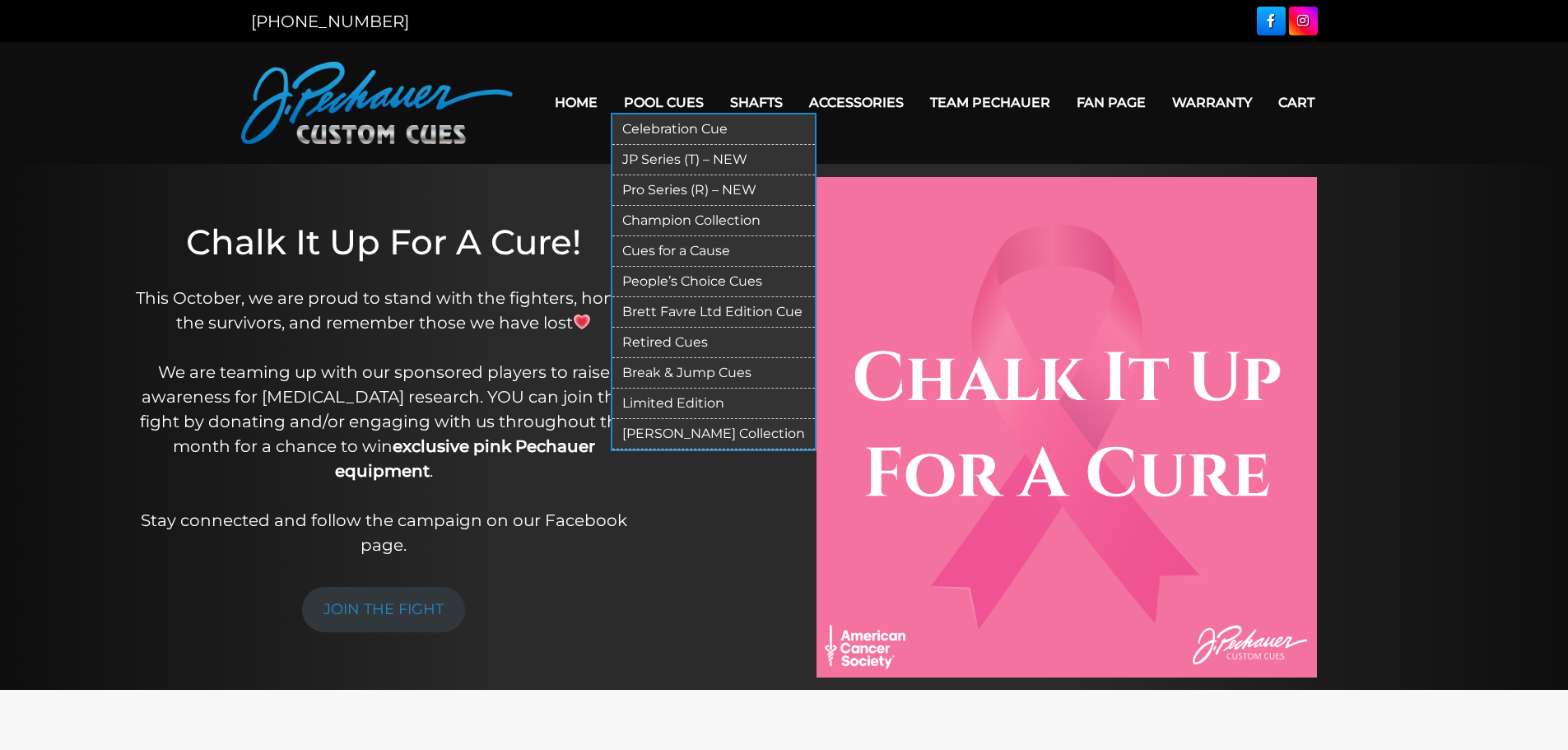
click at [712, 427] on link "[PERSON_NAME] Collection" at bounding box center [713, 434] width 202 height 31
click at [681, 129] on link "Celebration Cue" at bounding box center [713, 129] width 202 height 31
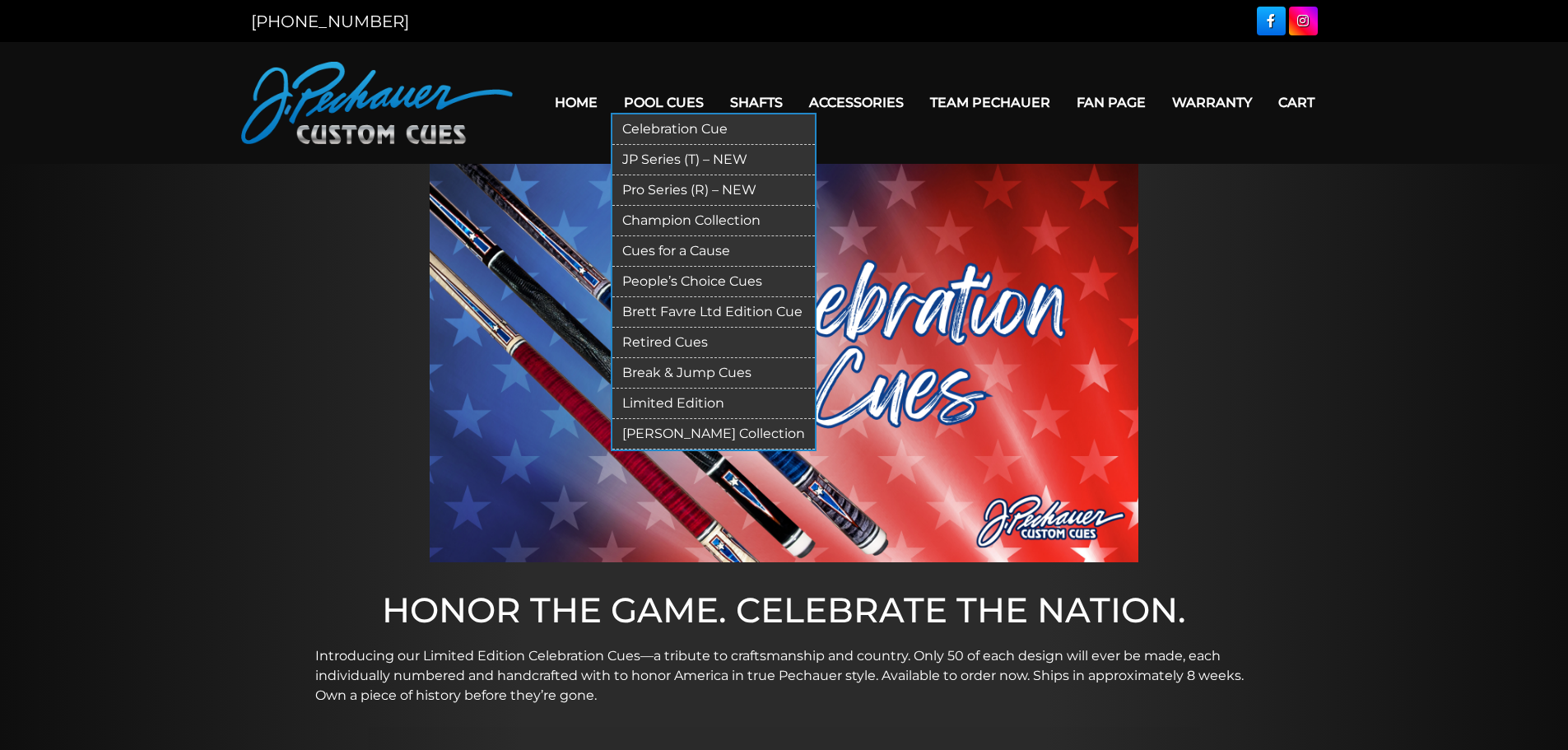
click at [645, 162] on link "JP Series (T) – NEW" at bounding box center [713, 159] width 202 height 31
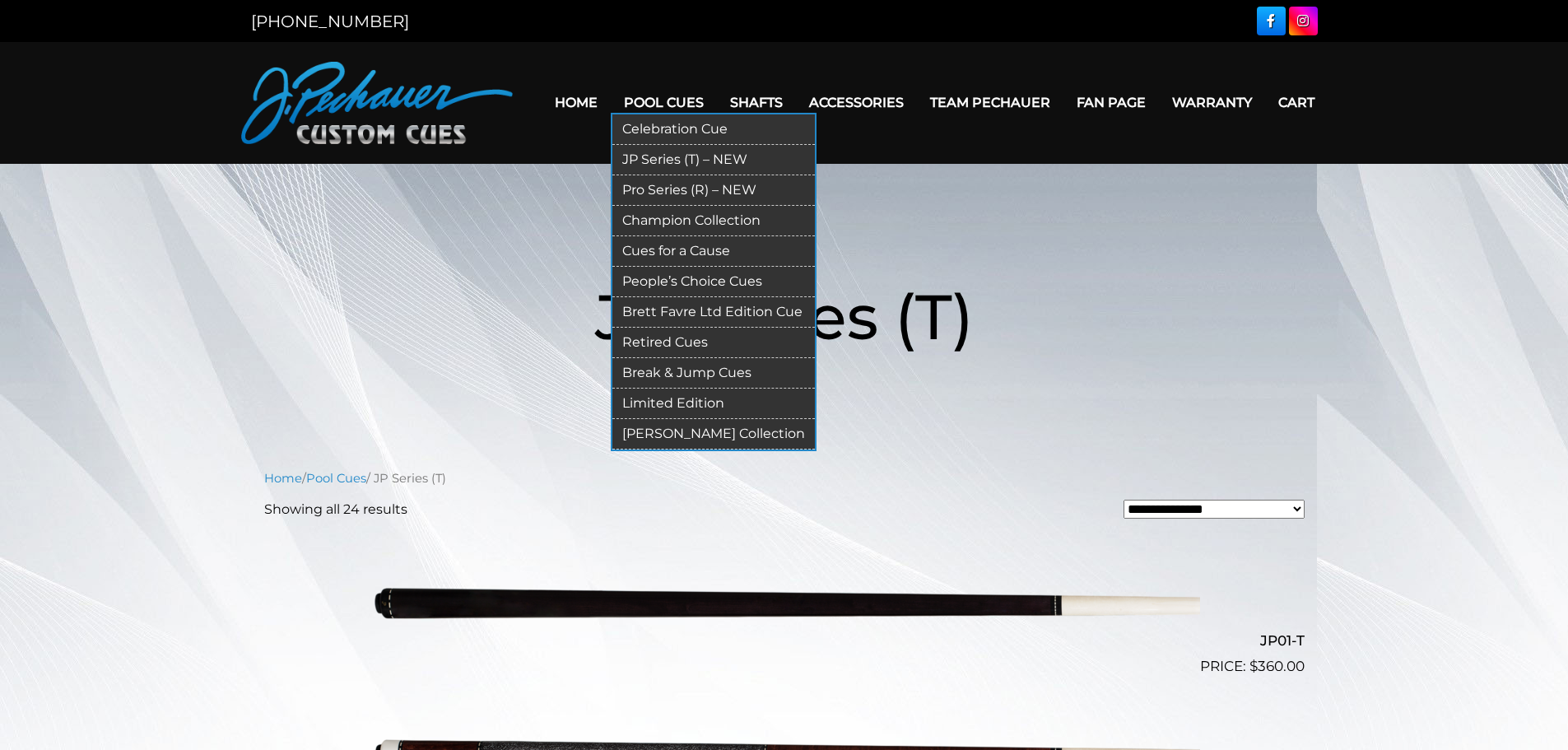
click at [657, 183] on link "Pro Series (R) – NEW" at bounding box center [713, 190] width 202 height 31
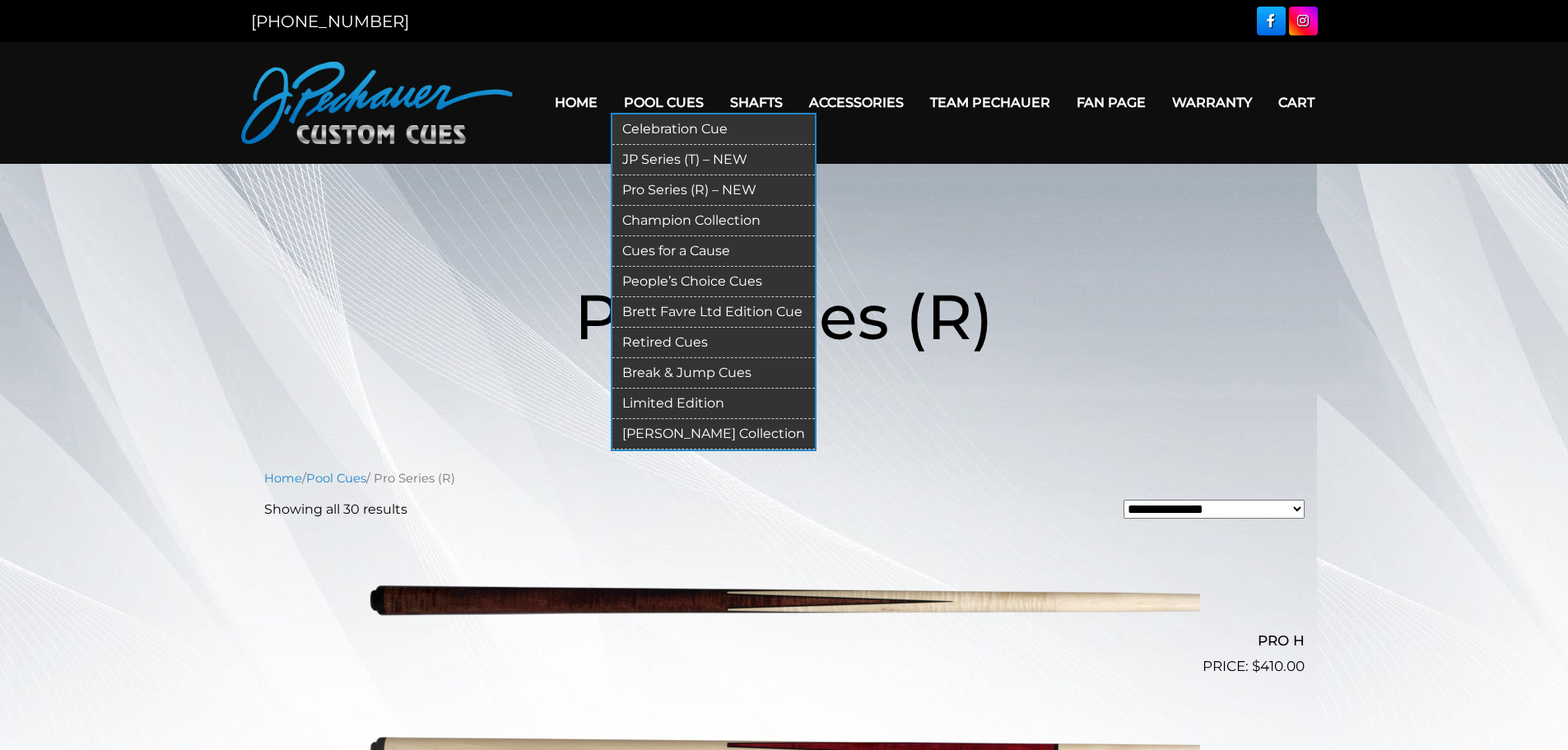
click at [648, 215] on link "Champion Collection" at bounding box center [713, 221] width 202 height 31
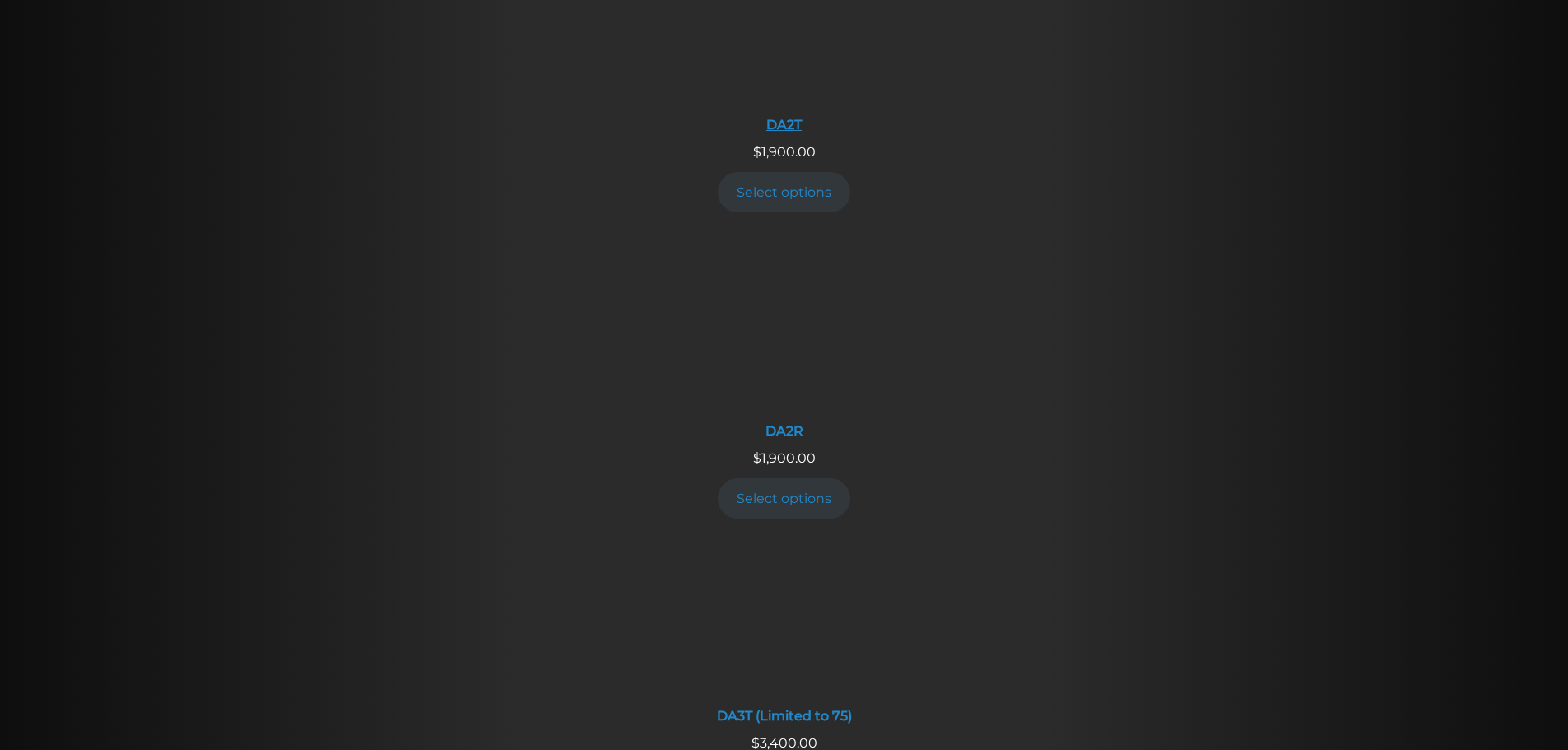
scroll to position [2610, 0]
